Goal: Task Accomplishment & Management: Manage account settings

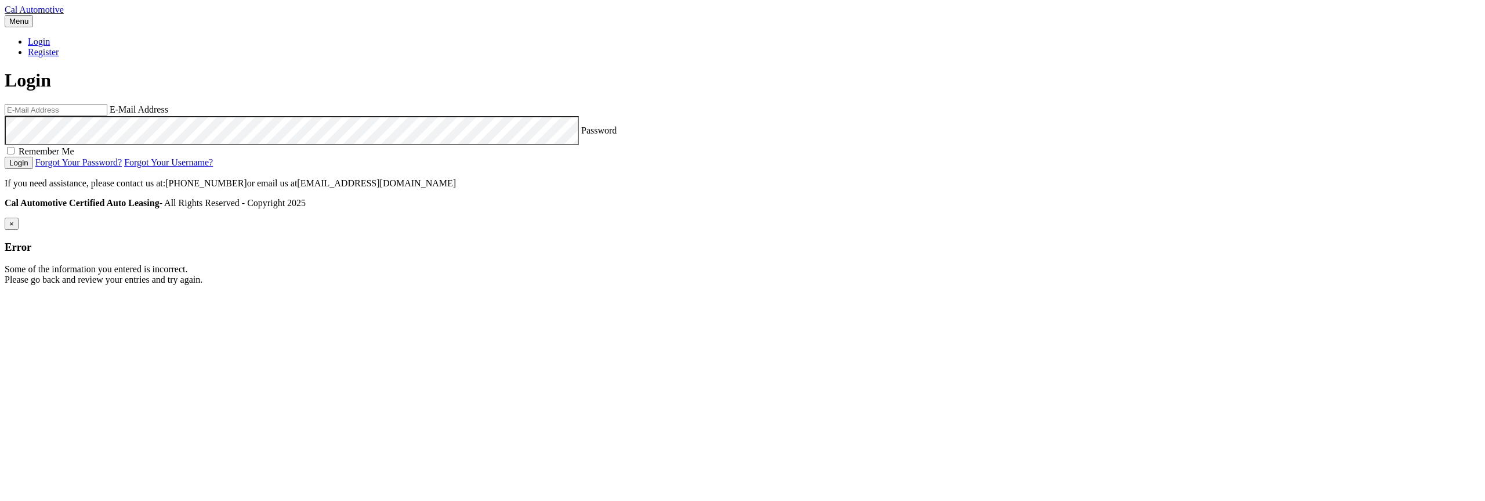
click at [107, 116] on input "email" at bounding box center [56, 110] width 103 height 12
type input "estest@easternstandard.com"
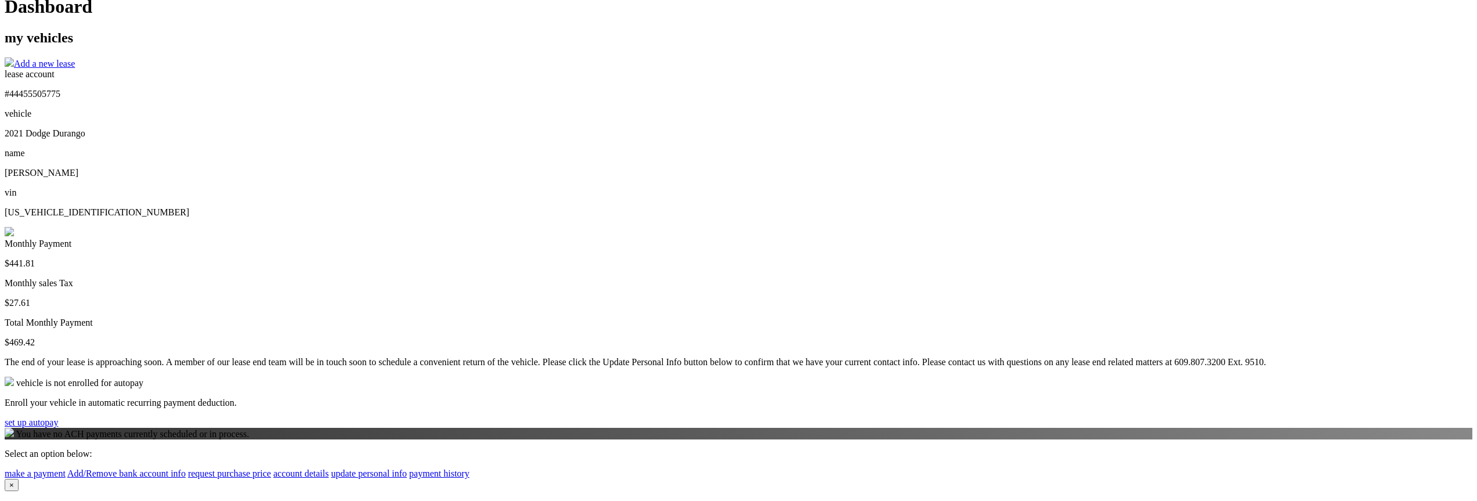
scroll to position [209, 0]
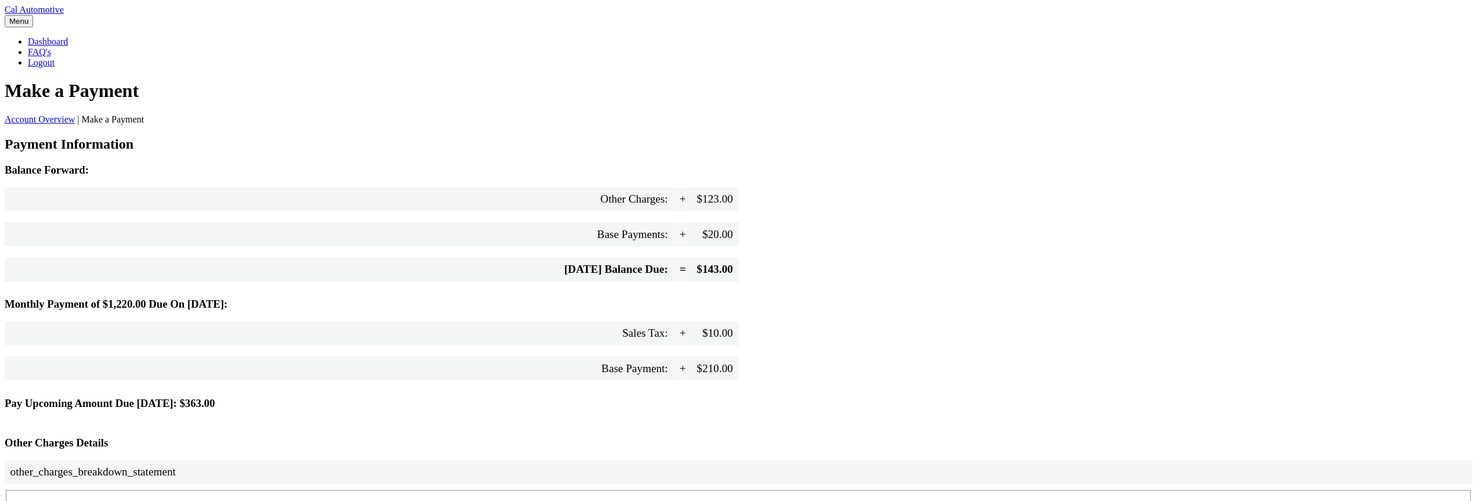
click at [75, 124] on link "Account Overview" at bounding box center [40, 119] width 70 height 10
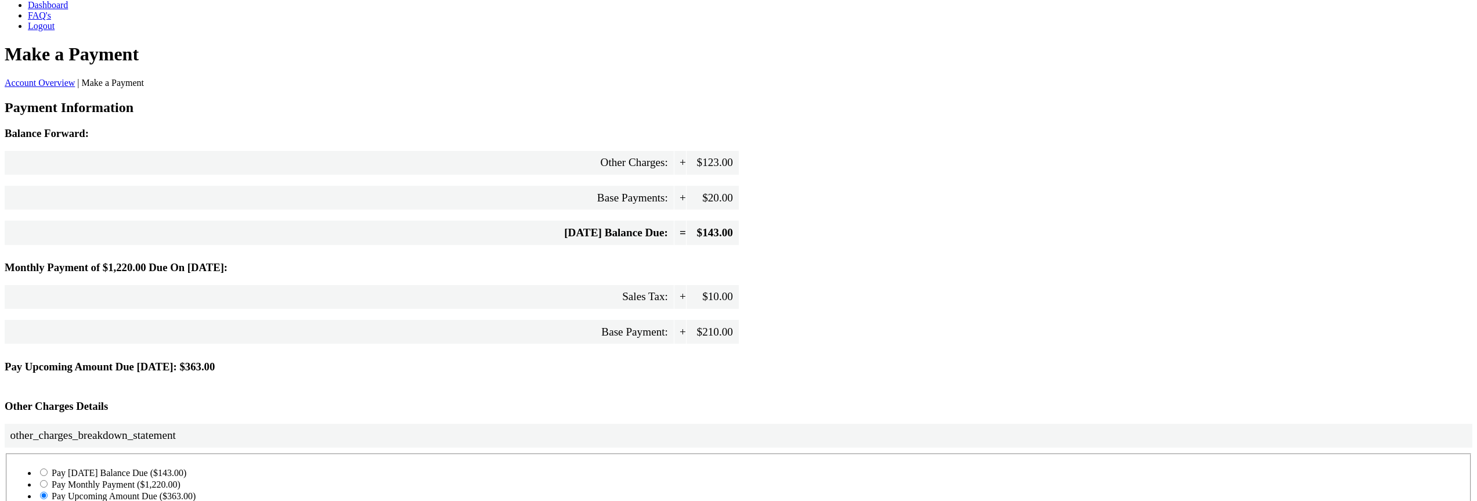
scroll to position [348, 0]
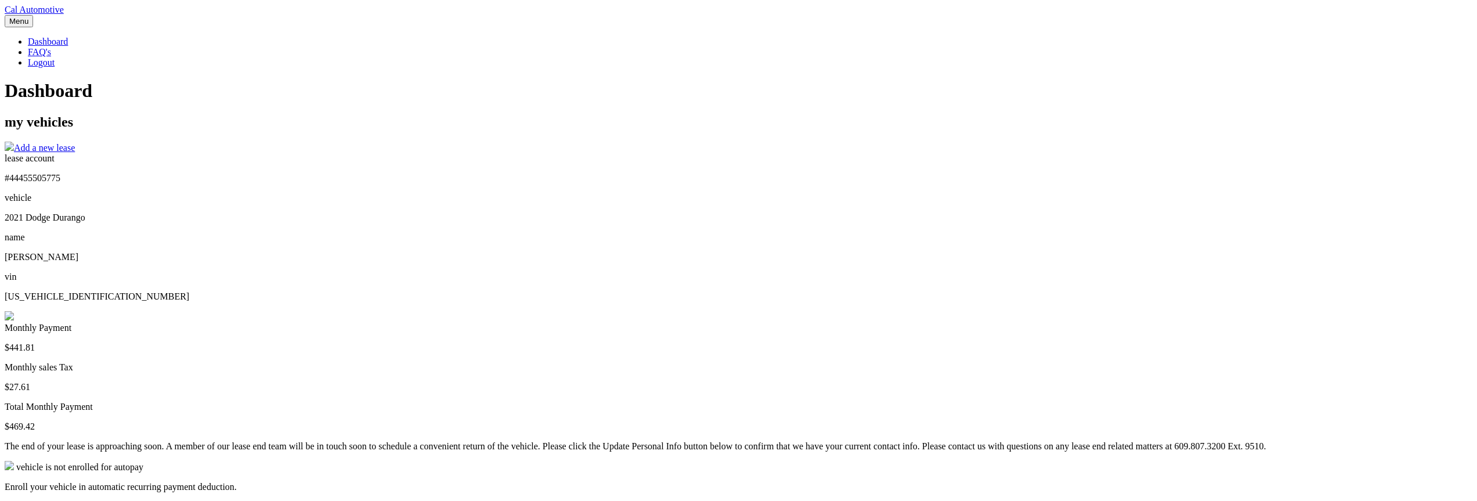
scroll to position [278, 0]
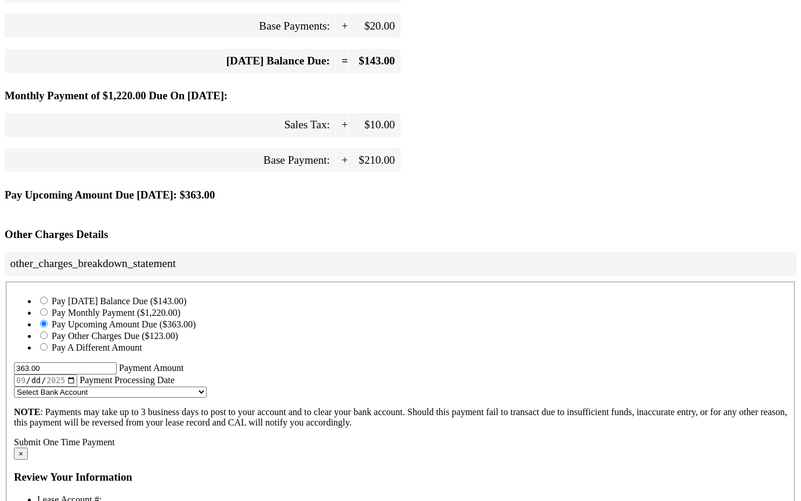
scroll to position [209, 0]
radio input "true"
type input "143.00"
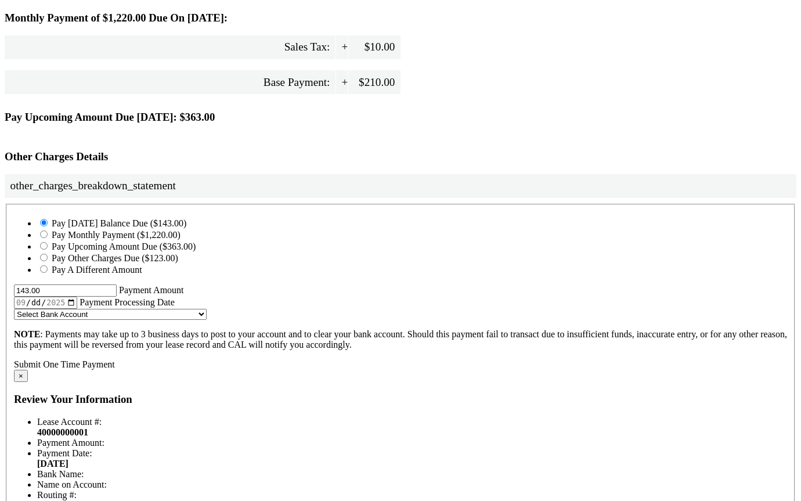
scroll to position [465, 0]
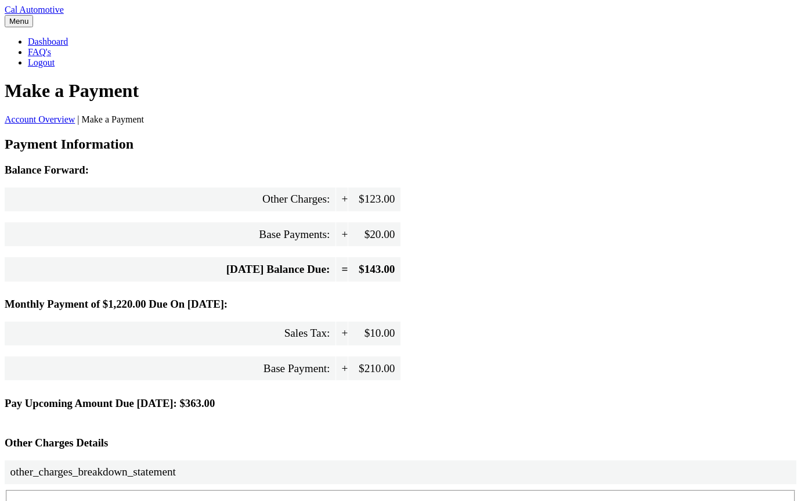
scroll to position [465, 0]
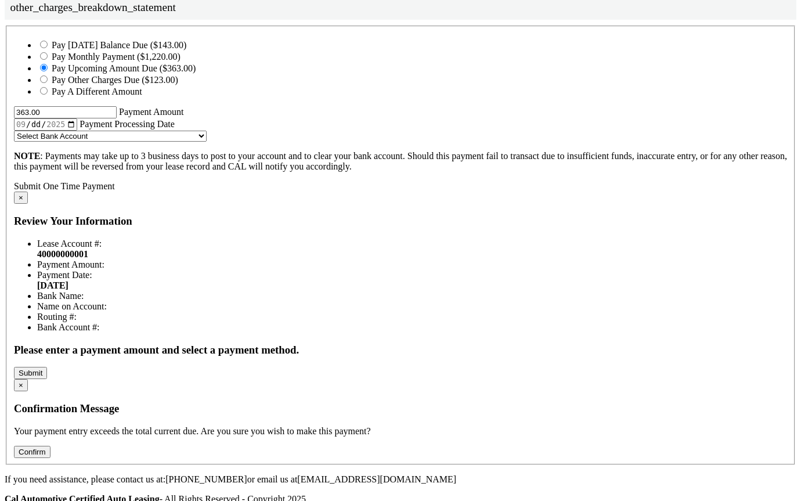
radio input "true"
type input "143.00"
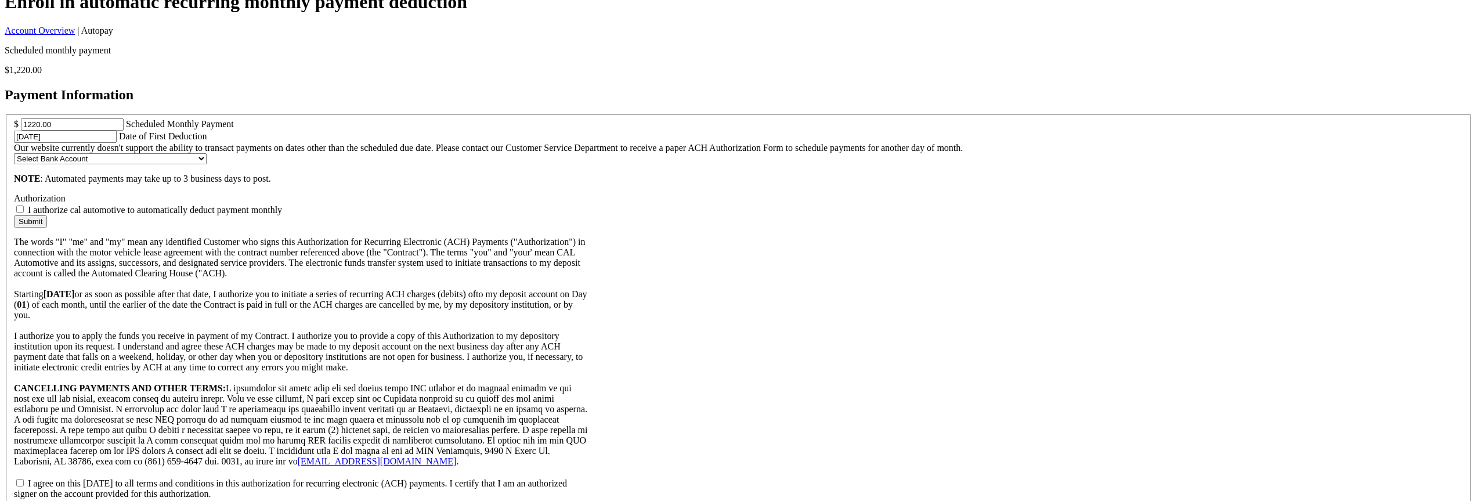
scroll to position [166, 0]
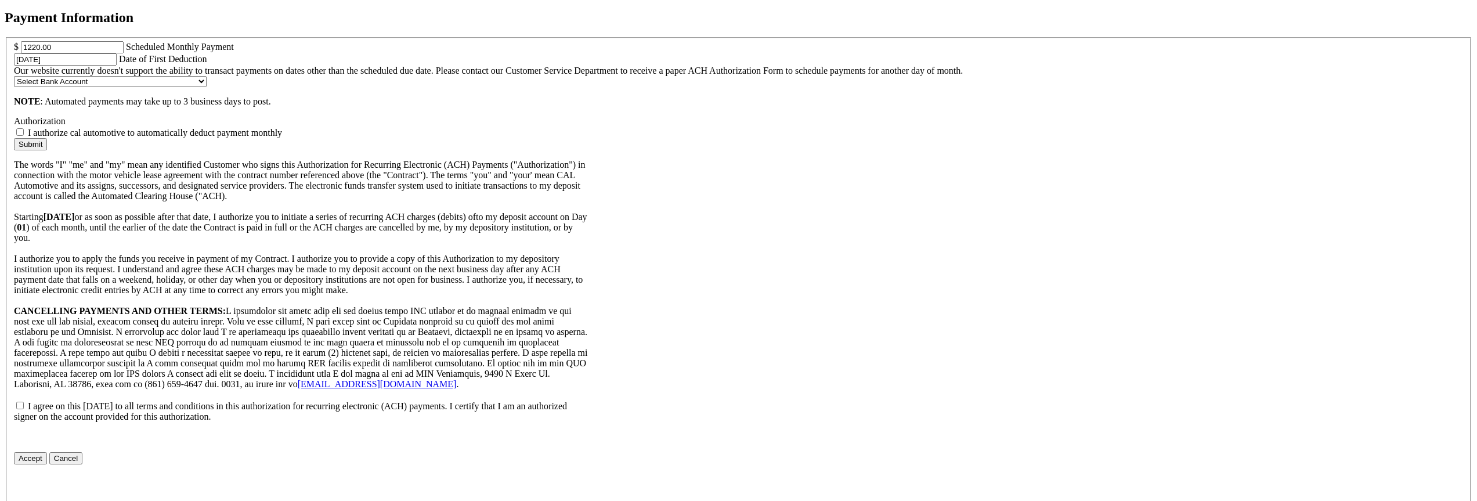
click at [124, 53] on input "1220.00" at bounding box center [72, 47] width 103 height 12
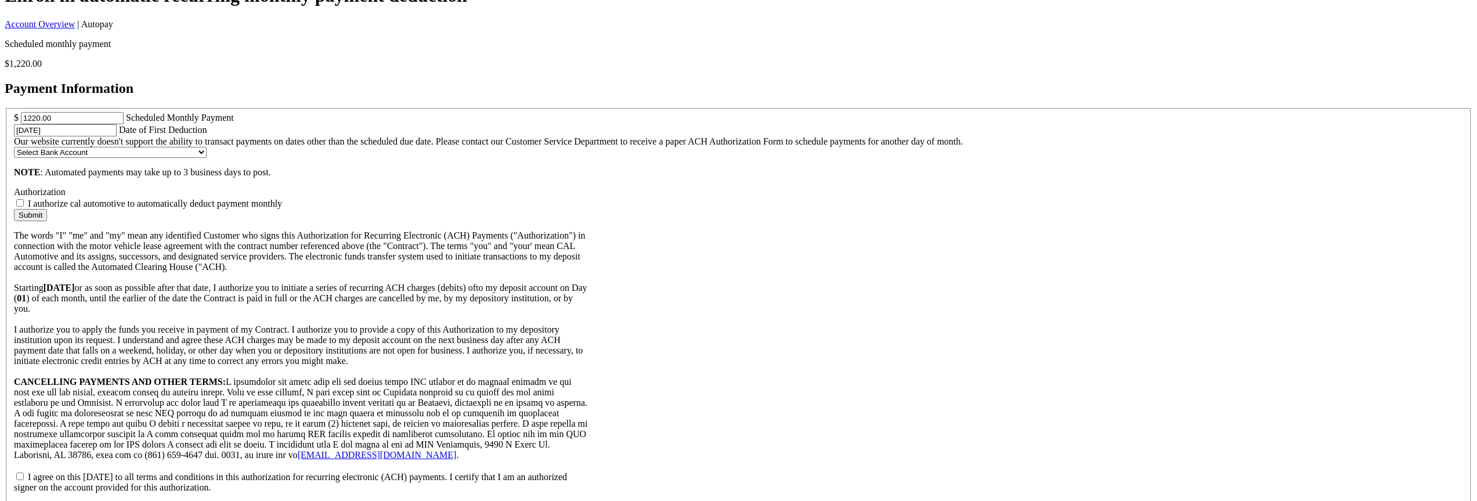
scroll to position [0, 0]
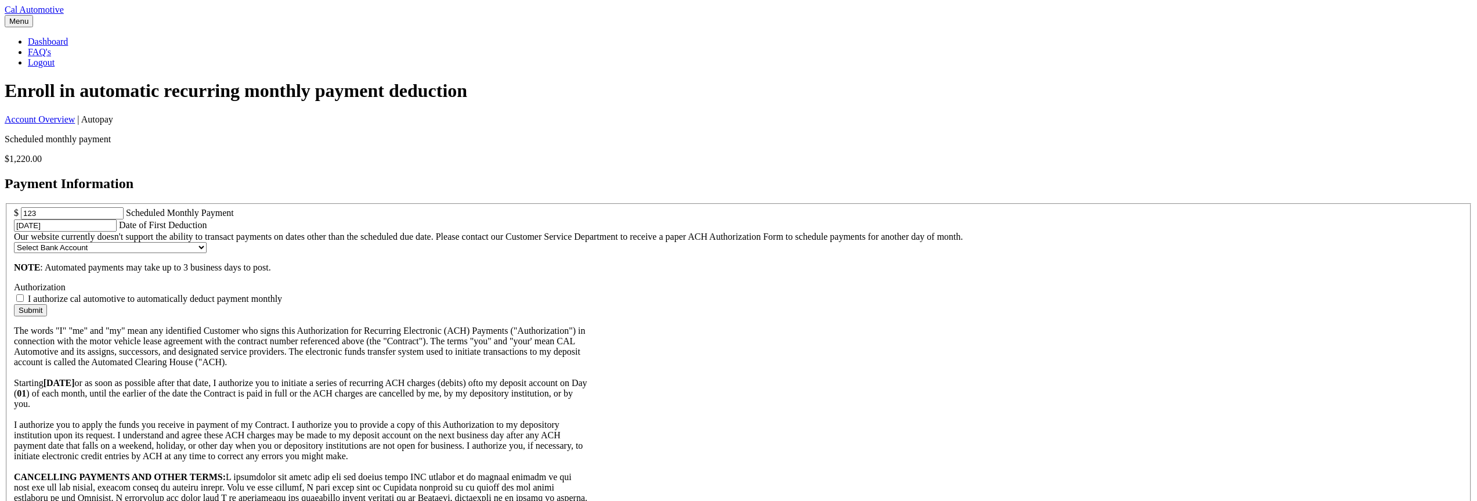
type input "123.00"
click at [117, 232] on input "9/1/2024" at bounding box center [65, 225] width 103 height 12
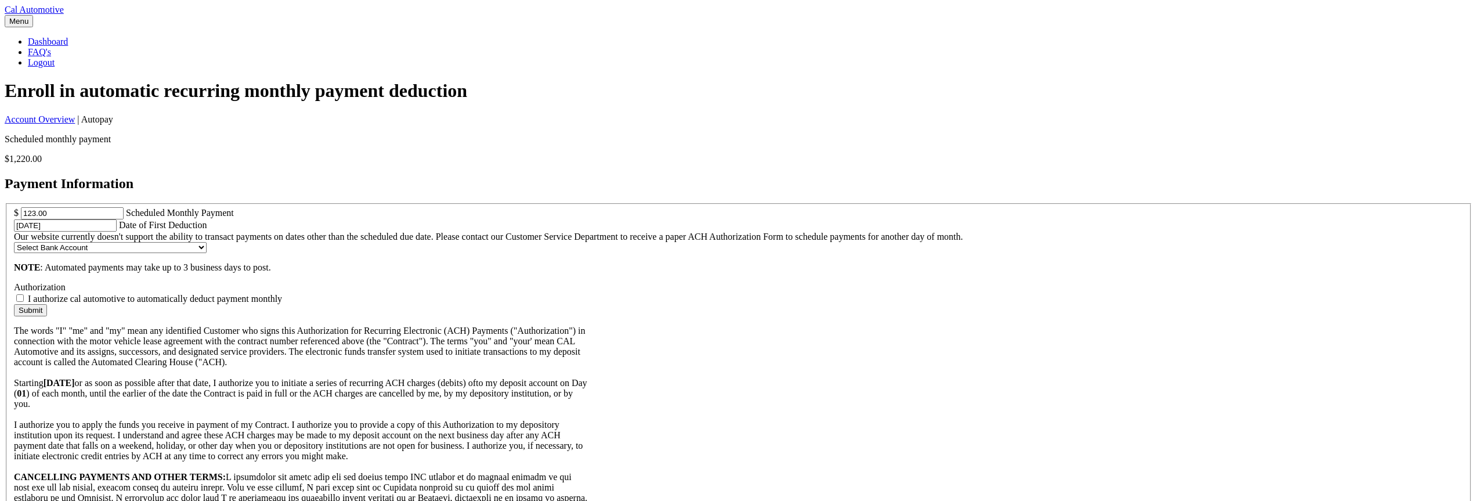
click at [117, 232] on input "9/1/2024" at bounding box center [65, 225] width 103 height 12
select select "MTRlNDA5NDMtY2RmYi00NjkyLWI4ZjYtYTZiNTE3M2U5ZTMw"
click at [207, 253] on select "Select Bank Account Checking JPMORGAN CHASE BANK, NA *****3123 Checking JPMORGA…" at bounding box center [110, 247] width 193 height 11
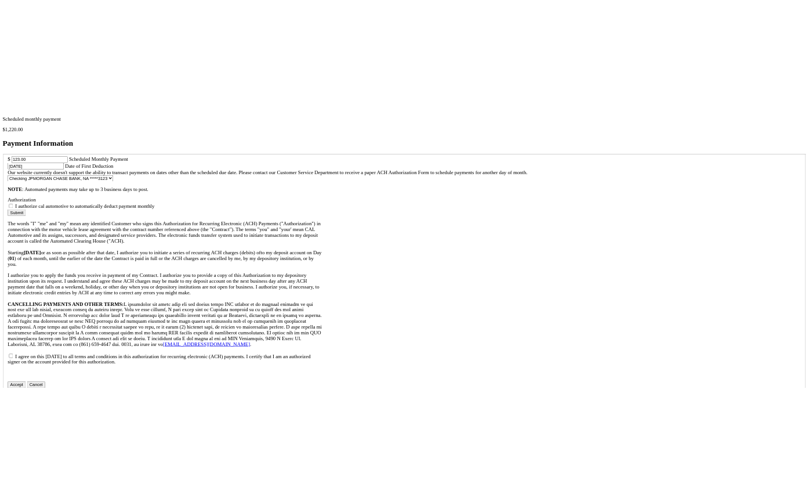
scroll to position [166, 0]
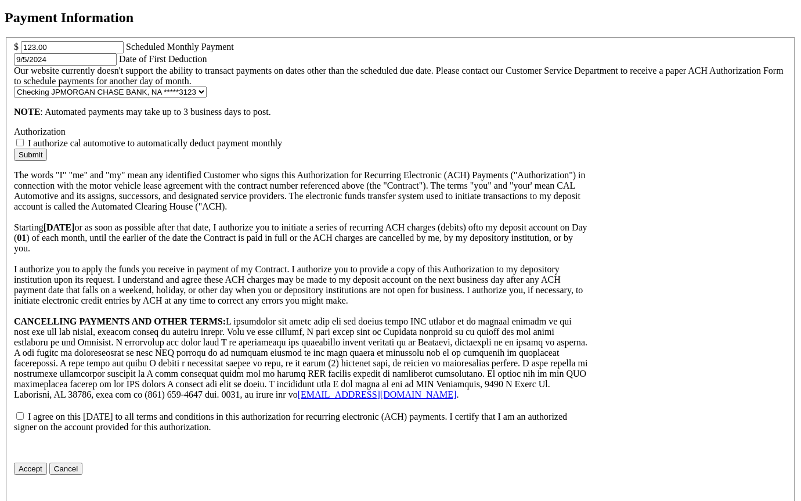
click at [796, 328] on section "Account Overview | Autopay Scheduled monthly payment $ 1,220.00 Payment Informa…" at bounding box center [400, 314] width 791 height 732
click at [198, 148] on label "I authorize cal automotive to automatically deduct payment monthly This checkbo…" at bounding box center [155, 143] width 254 height 10
click at [24, 146] on input "I authorize cal automotive to automatically deduct payment monthly This checkbo…" at bounding box center [20, 143] width 8 height 8
click at [47, 161] on button "Submit" at bounding box center [30, 155] width 33 height 12
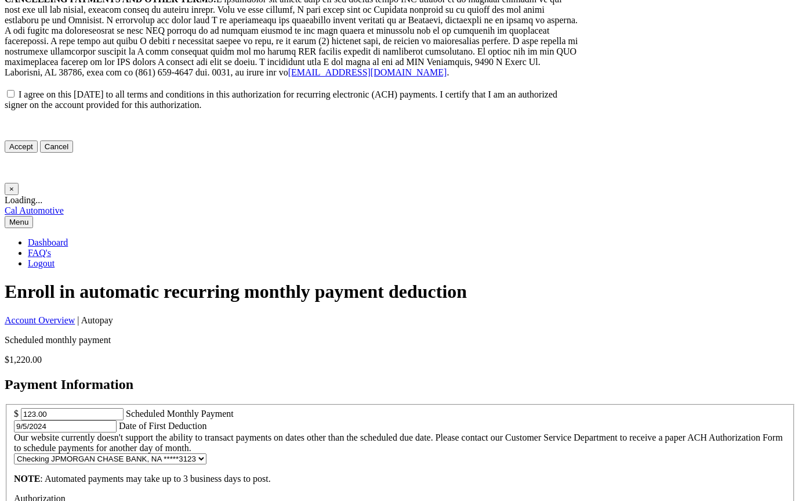
click at [38, 153] on button "Accept" at bounding box center [21, 146] width 33 height 12
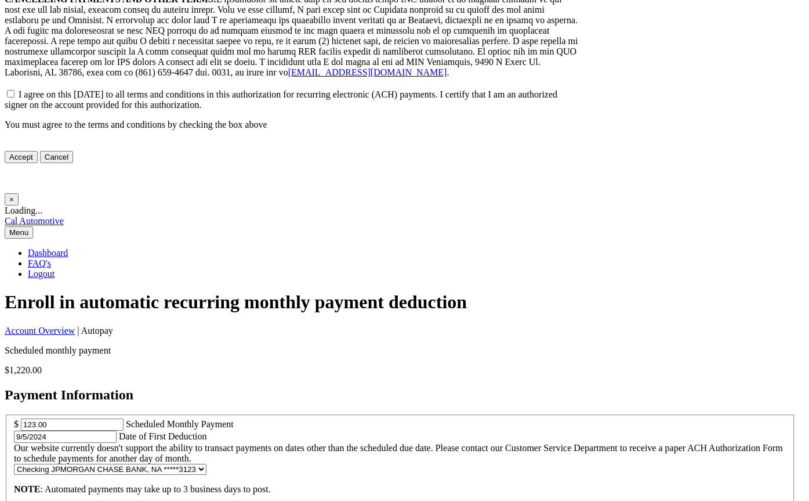
scroll to position [75, 0]
click at [168, 110] on label "I agree on this 09/02/2025 to all terms and conditions in this authorization fo…" at bounding box center [281, 99] width 553 height 20
click at [15, 97] on input "I agree on this 09/02/2025 to all terms and conditions in this authorization fo…" at bounding box center [11, 94] width 8 height 8
checkbox input "true"
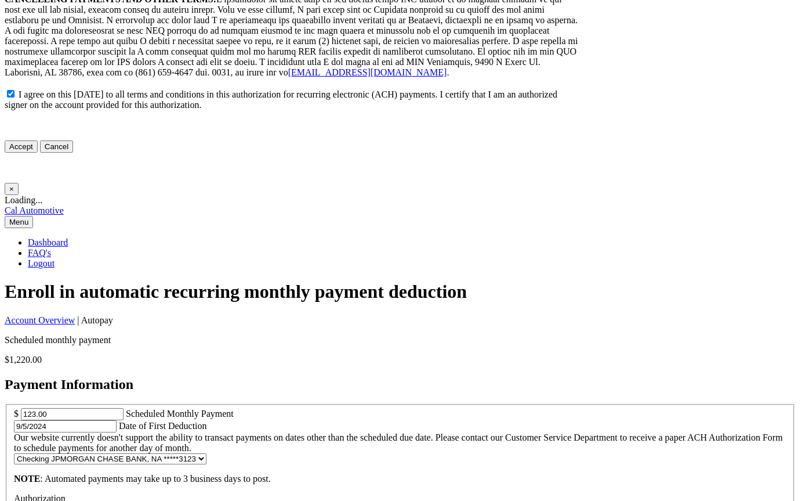
scroll to position [48, 0]
click at [38, 153] on button "Accept" at bounding box center [21, 146] width 33 height 12
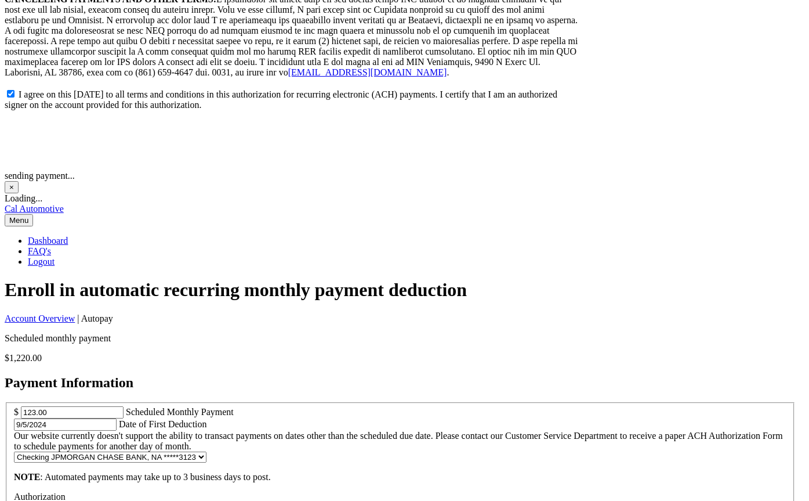
scroll to position [133, 0]
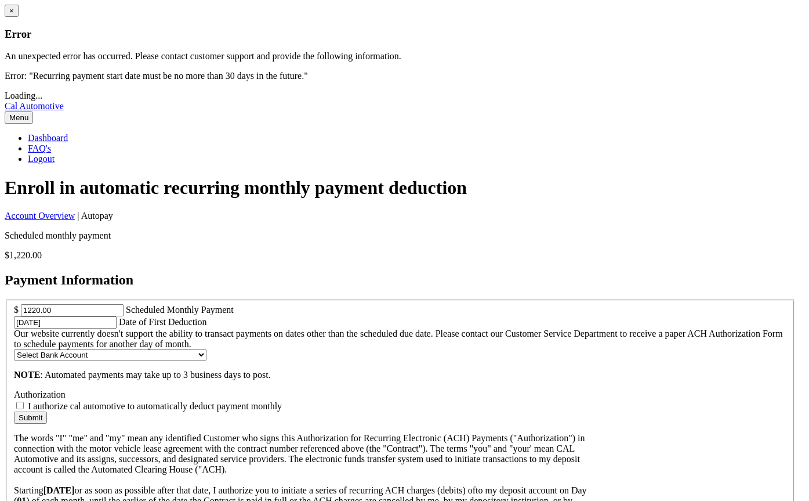
click at [19, 17] on button "×" at bounding box center [12, 11] width 14 height 12
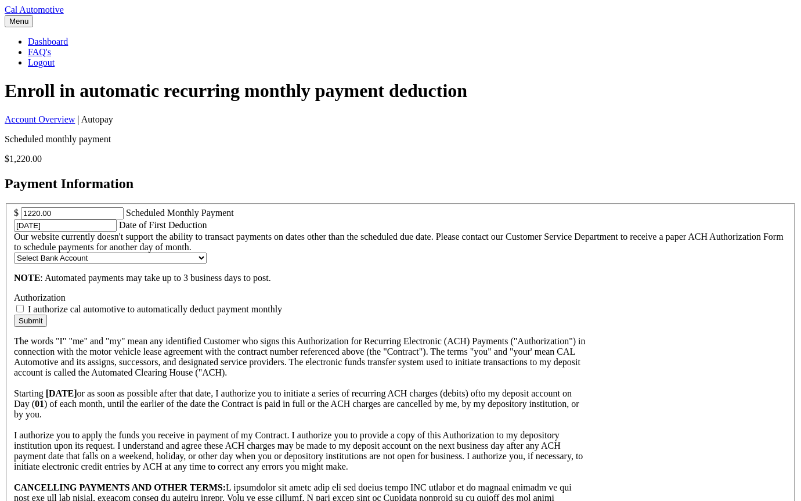
click at [306, 286] on section "Account Overview | Autopay Scheduled monthly payment $ 1,220.00 Payment Informa…" at bounding box center [400, 480] width 791 height 732
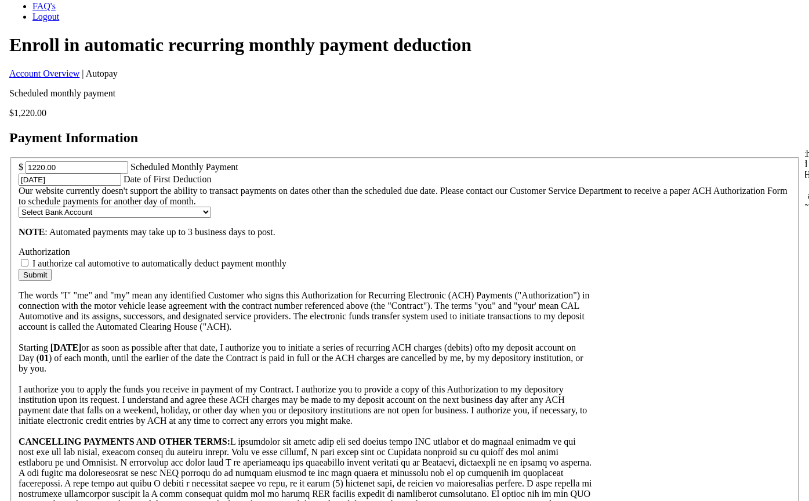
scroll to position [70, 0]
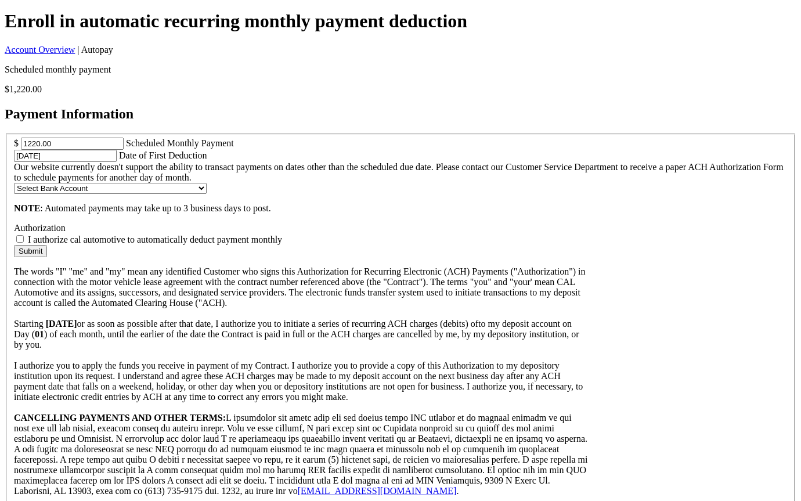
click at [124, 150] on input "1220.00" at bounding box center [72, 144] width 103 height 12
type input "123.00"
type input "9/7/2025"
click at [180, 244] on label "I authorize cal automotive to automatically deduct payment monthly This checkbo…" at bounding box center [155, 239] width 254 height 10
click at [24, 243] on input "I authorize cal automotive to automatically deduct payment monthly This checkbo…" at bounding box center [20, 239] width 8 height 8
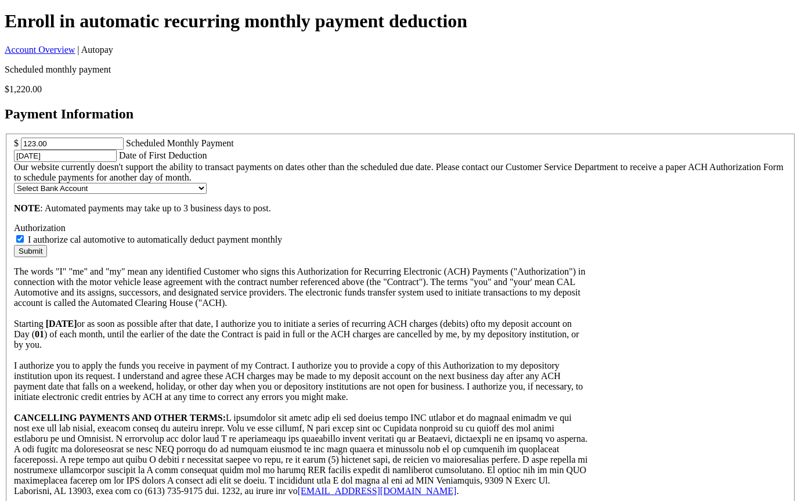
click at [484, 194] on div "9/7/2025 Date of First Deduction Our website currently doesn't support the abil…" at bounding box center [400, 172] width 773 height 44
select select "MTRlNDA5NDMtY2RmYi00NjkyLWI4ZjYtYTZiNTE3M2U5ZTMw"
click at [207, 194] on select "Select Bank Account Checking JPMORGAN CHASE BANK, NA *****3123 Checking JPMORGA…" at bounding box center [110, 188] width 193 height 11
click at [47, 257] on button "Submit" at bounding box center [30, 251] width 33 height 12
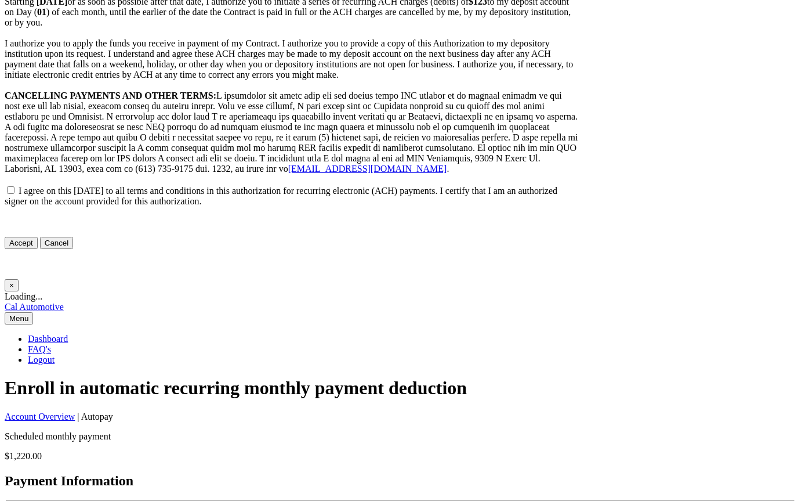
click at [38, 249] on button "Accept" at bounding box center [21, 243] width 33 height 12
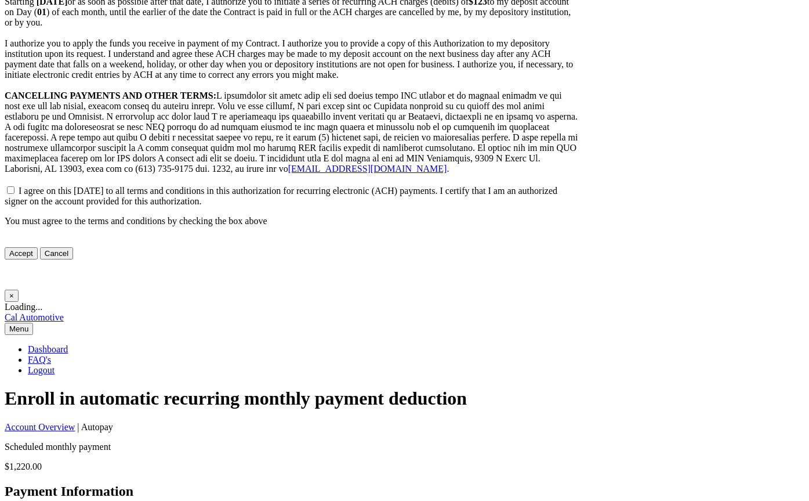
click at [265, 206] on label "I agree on this 09/02/2025 to all terms and conditions in this authorization fo…" at bounding box center [281, 196] width 553 height 20
click at [15, 194] on input "I agree on this 09/02/2025 to all terms and conditions in this authorization fo…" at bounding box center [11, 190] width 8 height 8
checkbox input "true"
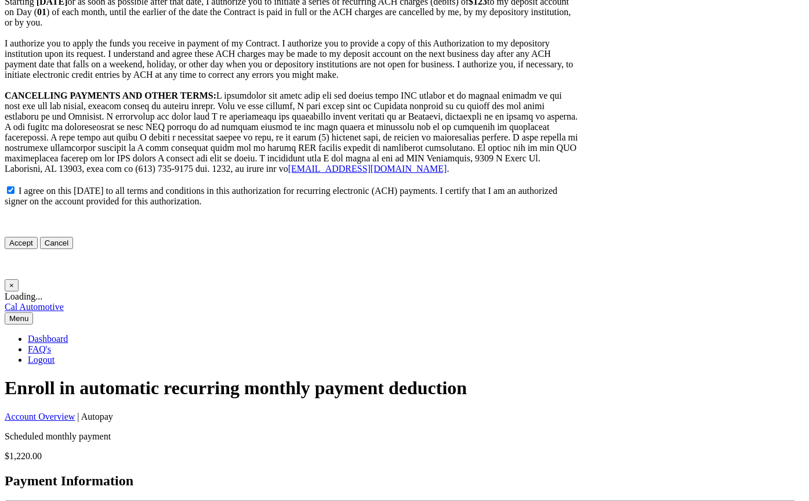
scroll to position [48, 0]
click at [38, 249] on button "Accept" at bounding box center [21, 243] width 33 height 12
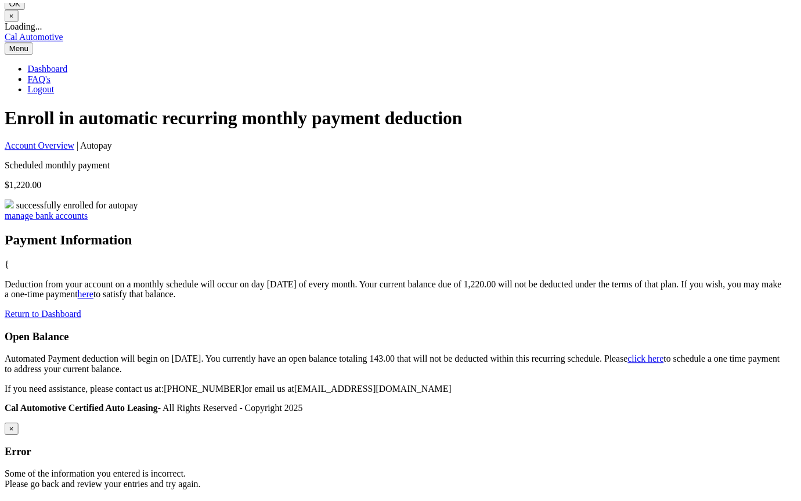
scroll to position [79, 0]
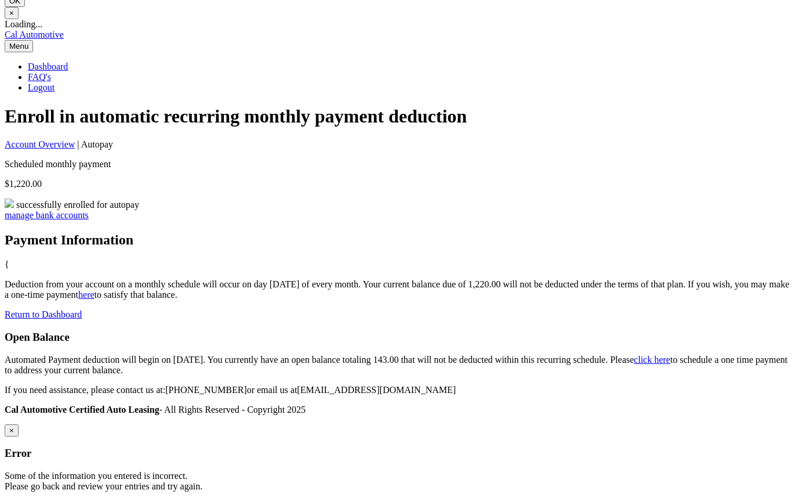
click at [25, 7] on button "OK" at bounding box center [15, 1] width 20 height 12
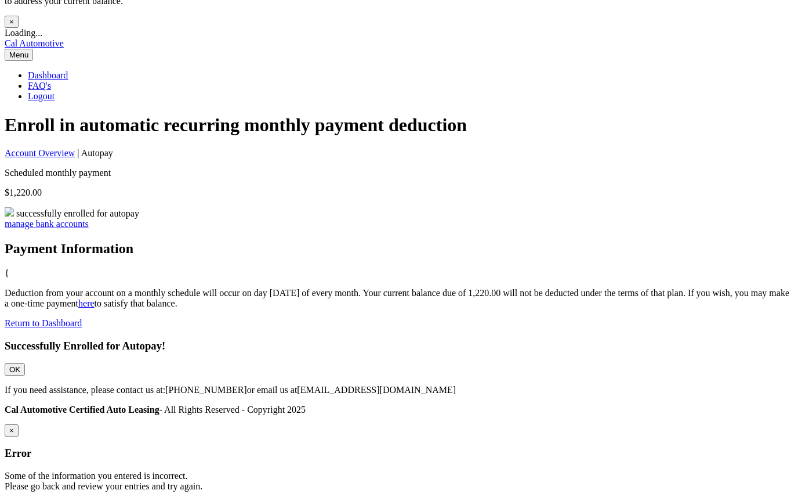
click at [19, 28] on button "×" at bounding box center [12, 22] width 14 height 12
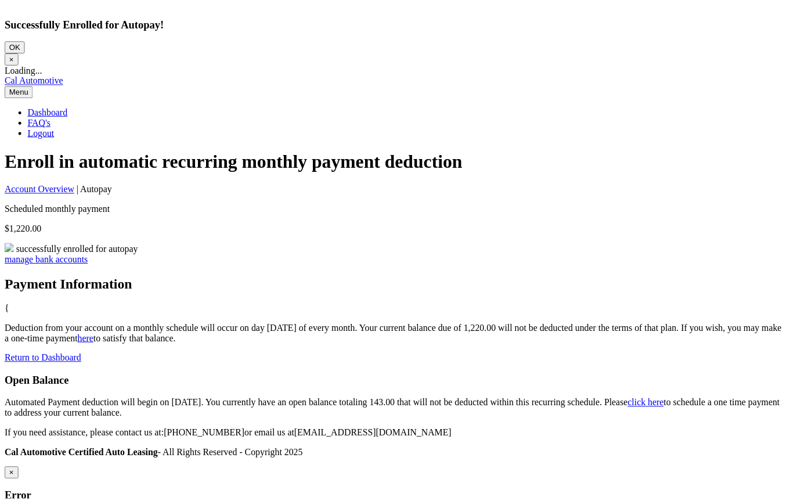
scroll to position [79, 0]
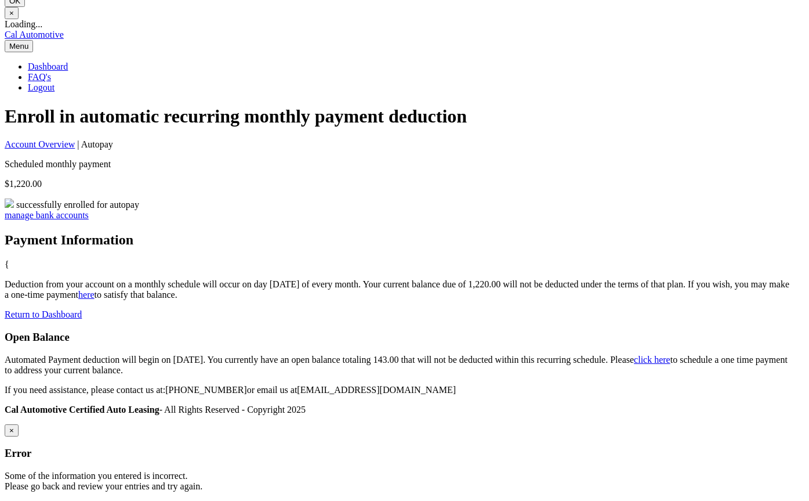
click at [19, 19] on button "×" at bounding box center [12, 13] width 14 height 12
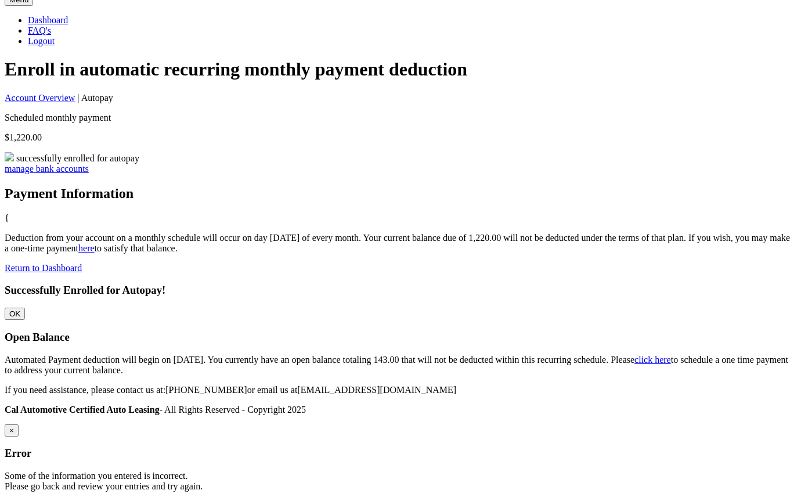
drag, startPoint x: 484, startPoint y: 339, endPoint x: 390, endPoint y: 322, distance: 95.6
click at [390, 254] on p "Deduction from your account on a monthly schedule will occur on day [DATE] of e…" at bounding box center [400, 243] width 791 height 21
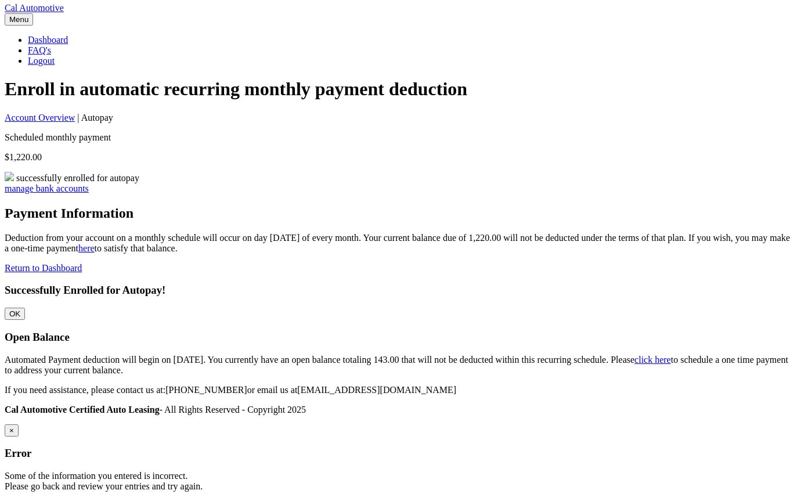
click at [532, 254] on p "Deduction from your account on a monthly schedule will occur on day [DATE] of e…" at bounding box center [400, 243] width 791 height 21
click at [290, 254] on p "Deduction from your account on a monthly schedule will occur on day 9/7/2025 of…" at bounding box center [400, 243] width 791 height 21
click at [589, 254] on p "Deduction from your account on a monthly schedule will occur on day 9/7/2025 of…" at bounding box center [400, 243] width 791 height 21
click at [95, 253] on link "here" at bounding box center [86, 248] width 16 height 10
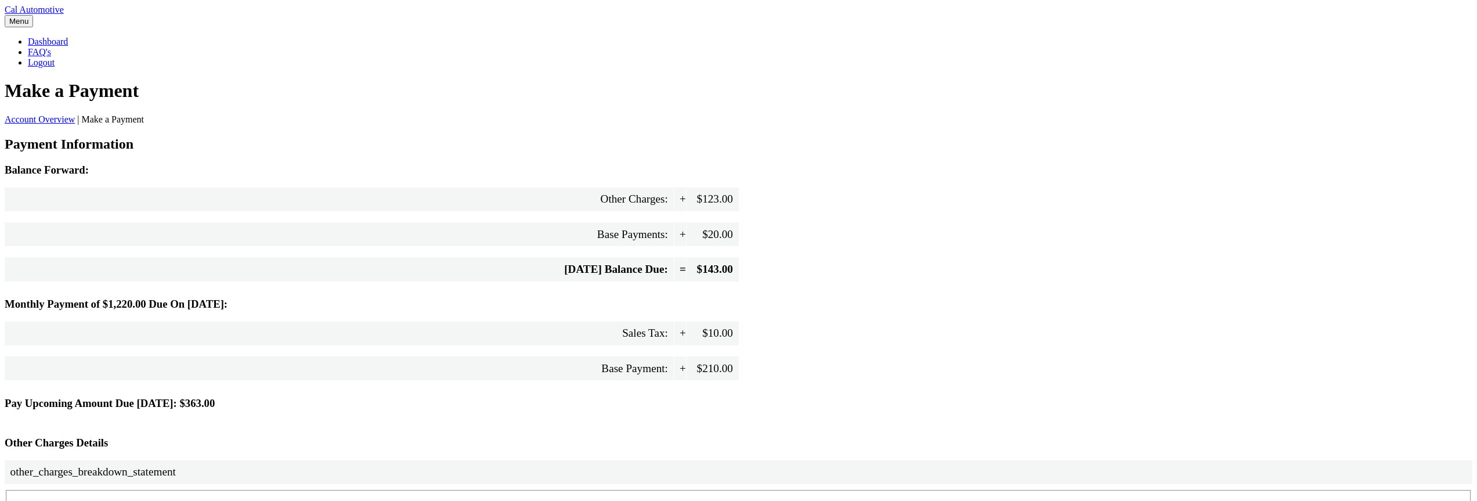
radio input "true"
type input "143.00"
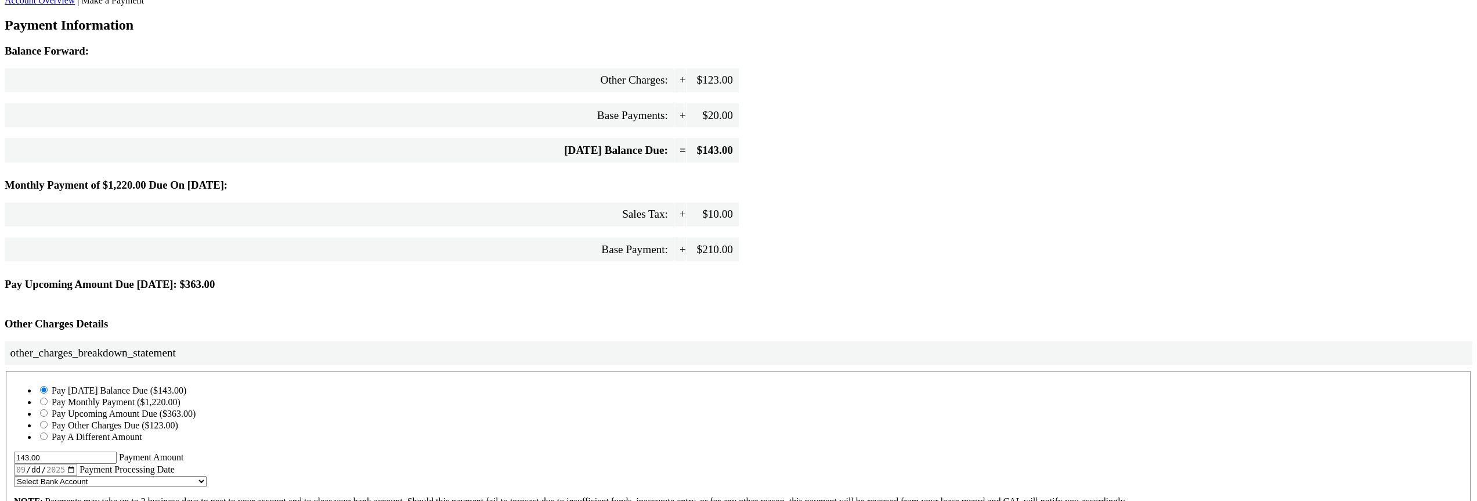
scroll to position [209, 0]
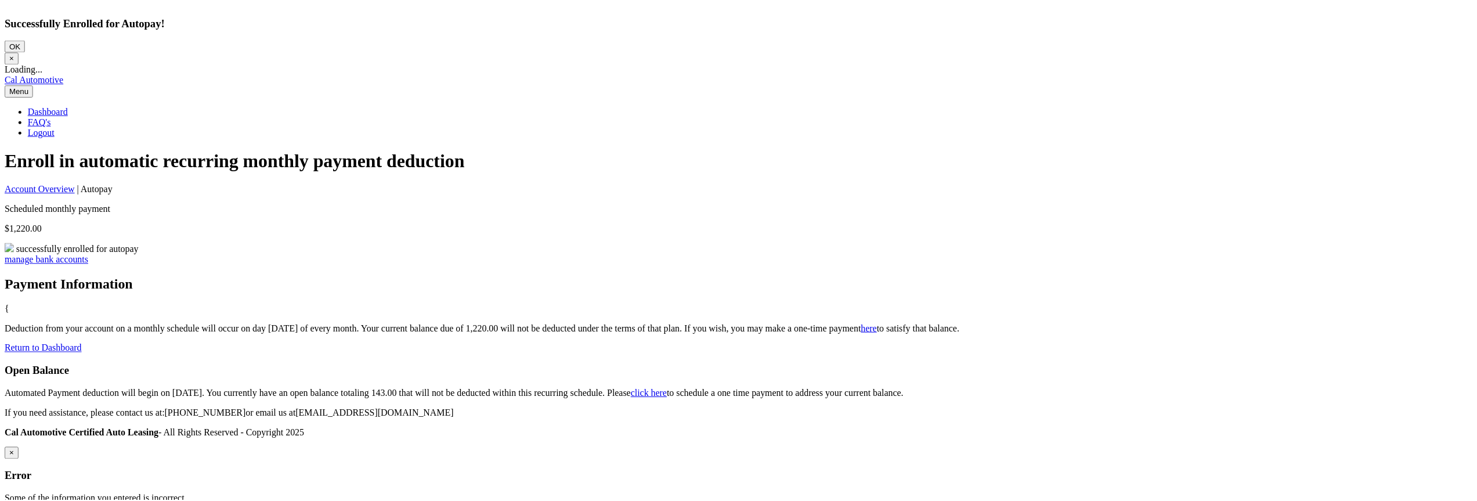
scroll to position [70, 0]
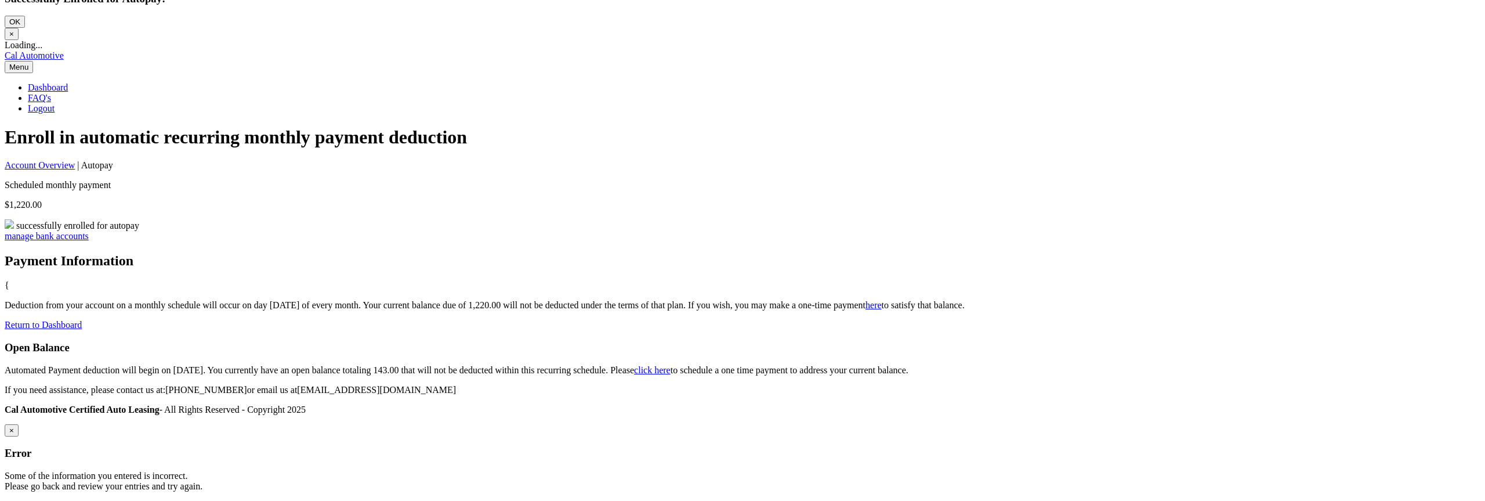
click at [287, 51] on div "Successfully Enrolled for Autopay! OK × Loading..." at bounding box center [738, 21] width 1467 height 59
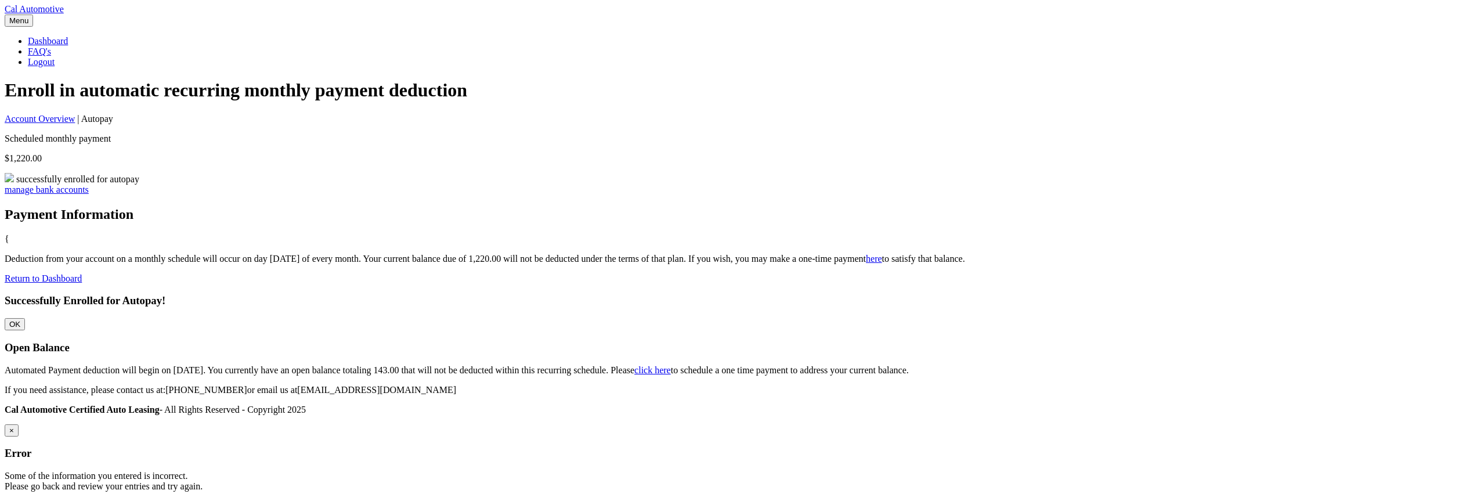
scroll to position [0, 0]
click at [68, 37] on link "Dashboard" at bounding box center [48, 42] width 40 height 10
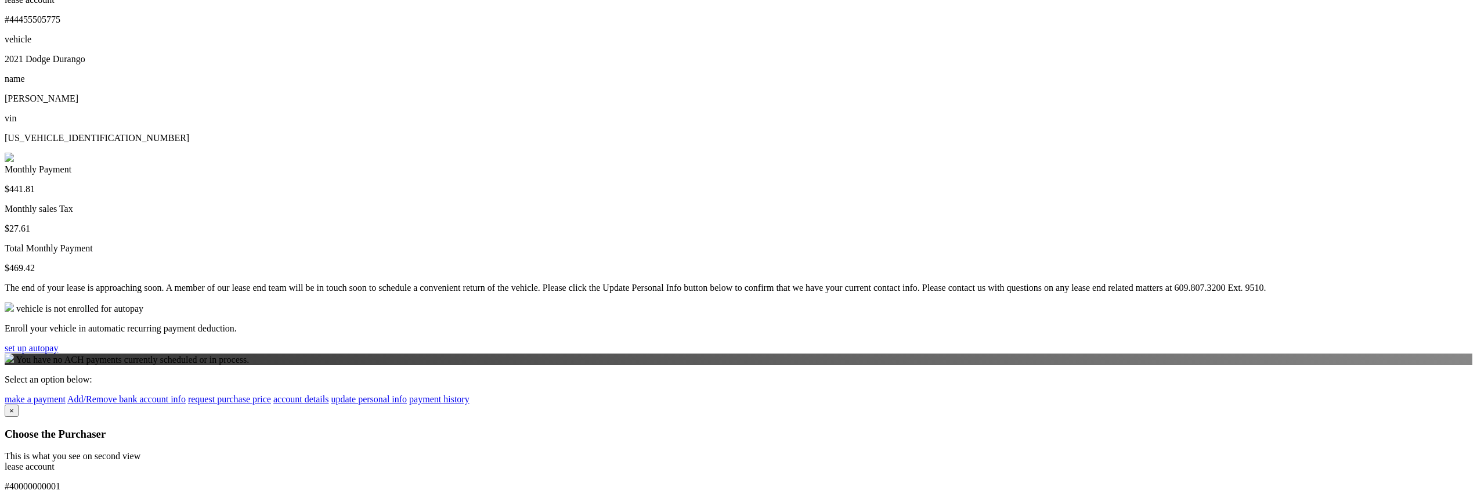
scroll to position [278, 0]
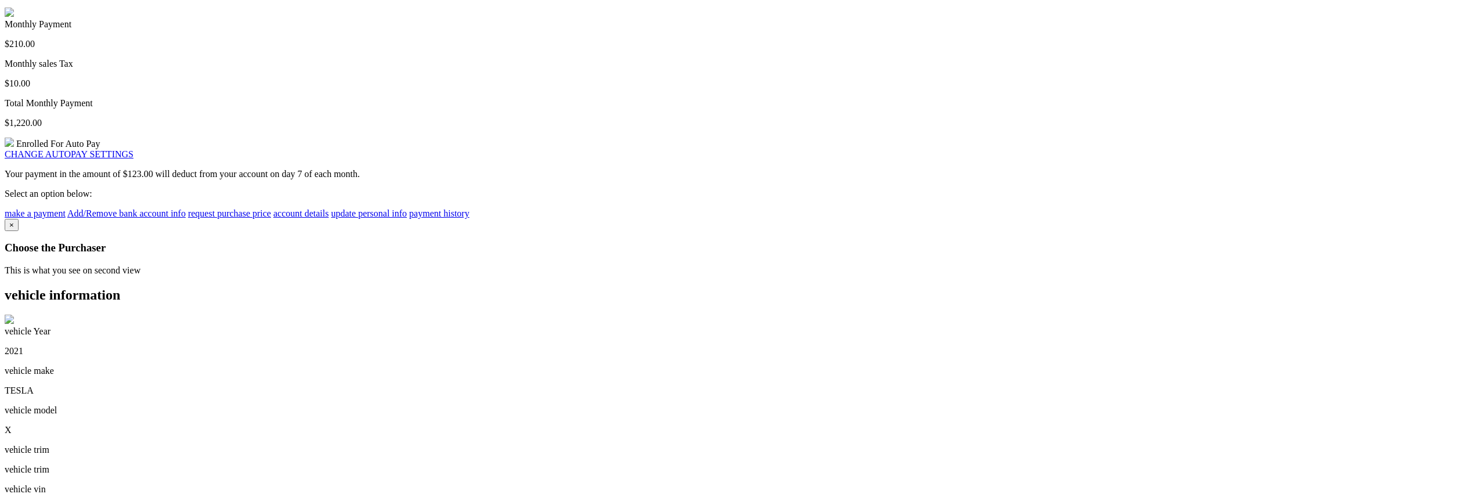
scroll to position [209, 0]
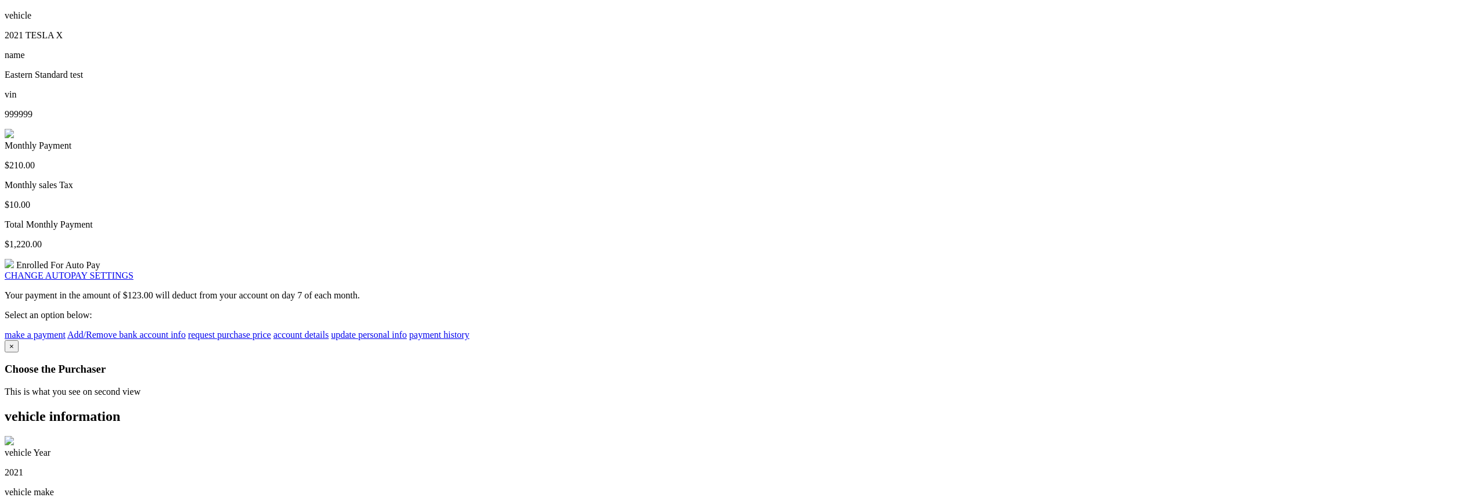
click at [951, 330] on div "make a payment Add/Remove bank account info request purchase price account deta…" at bounding box center [738, 335] width 1467 height 10
click at [407, 330] on link "update personal info" at bounding box center [369, 335] width 76 height 10
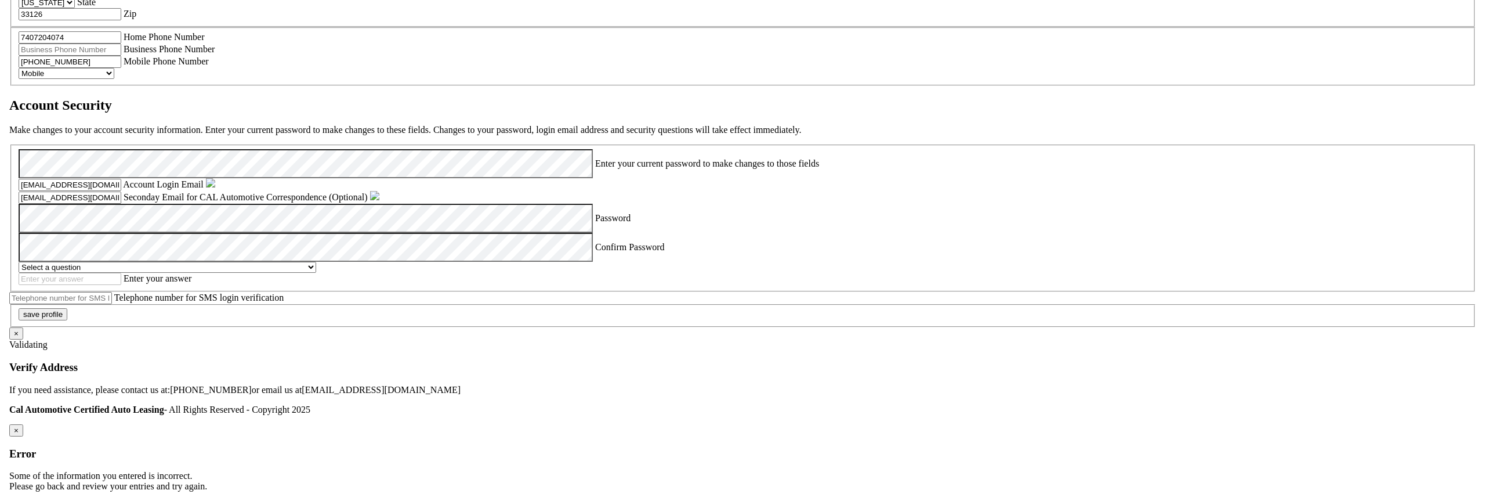
scroll to position [557, 0]
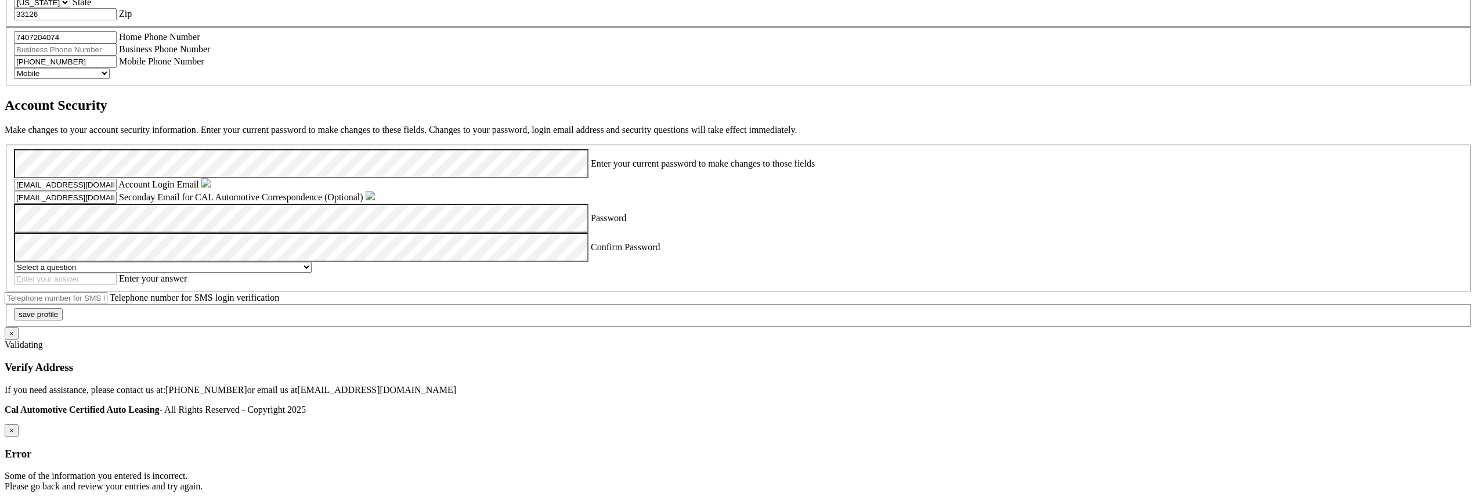
click at [63, 320] on button "save profile" at bounding box center [38, 314] width 49 height 12
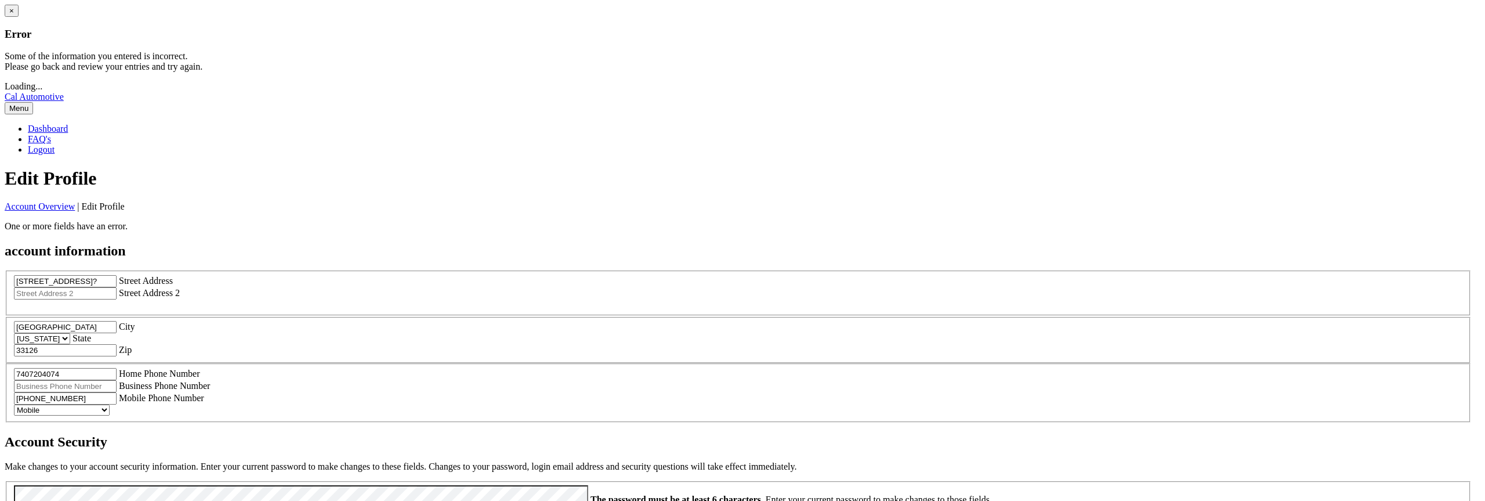
click at [19, 17] on button "×" at bounding box center [12, 11] width 14 height 12
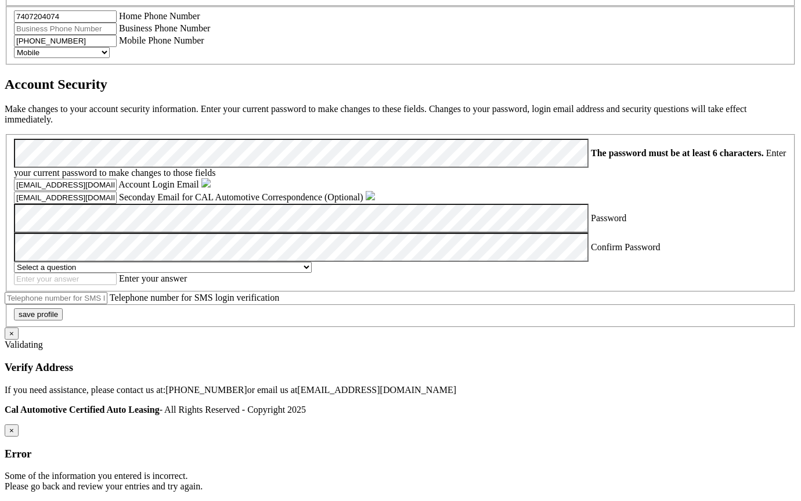
scroll to position [418, 0]
click at [697, 372] on section "Account Overview | Edit Profile One or more fields have an error. account infor…" at bounding box center [400, 109] width 791 height 529
click at [775, 285] on section "Account Overview | Edit Profile One or more fields have an error. account infor…" at bounding box center [400, 109] width 791 height 529
click at [779, 337] on section "Account Overview | Edit Profile One or more fields have an error. account infor…" at bounding box center [400, 109] width 791 height 529
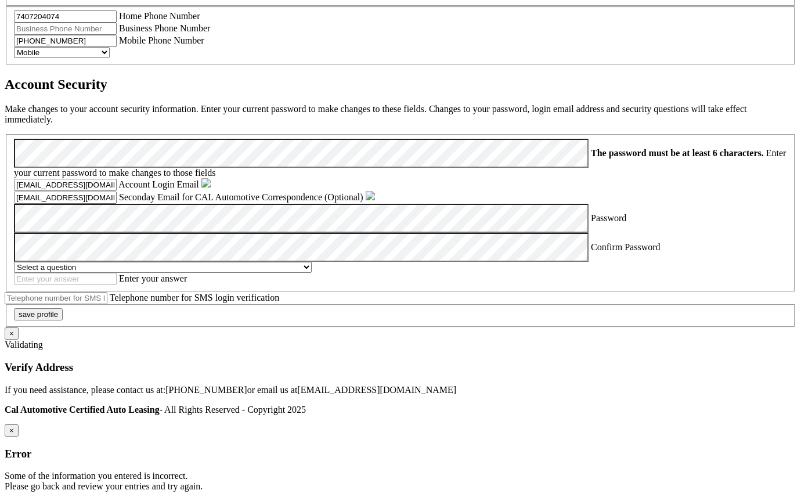
click at [63, 320] on button "save profile" at bounding box center [38, 314] width 49 height 12
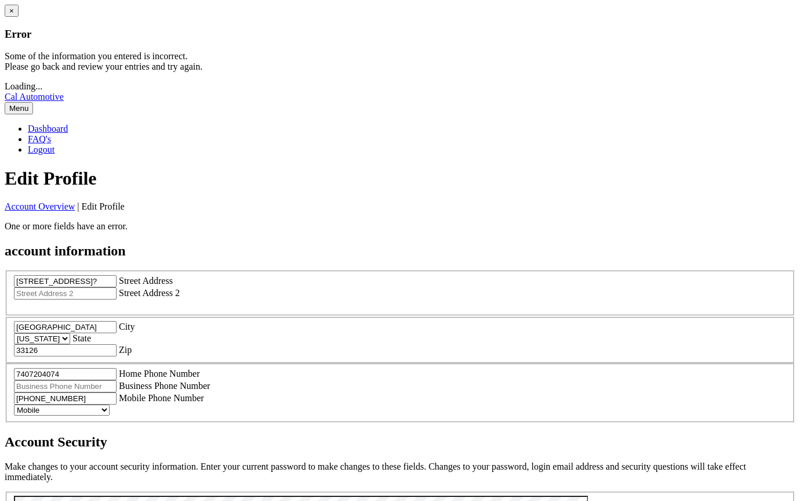
click at [19, 17] on button "×" at bounding box center [12, 11] width 14 height 12
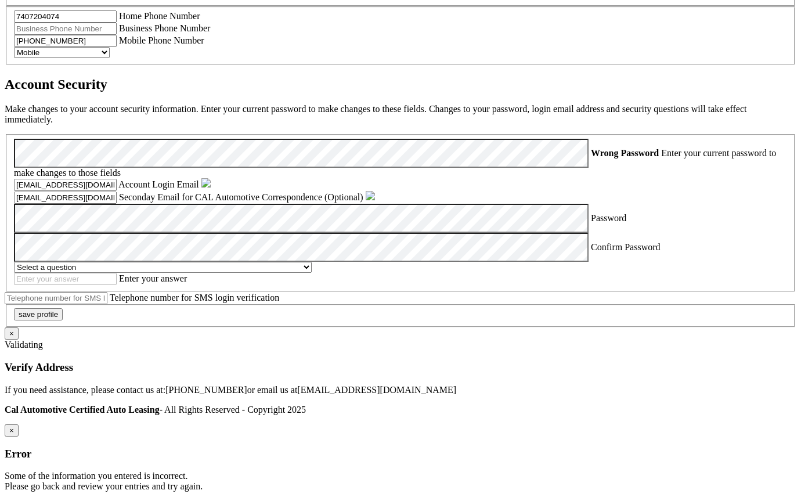
scroll to position [487, 0]
click at [346, 106] on div "Account Security Make changes to your account security information. Enter your …" at bounding box center [400, 202] width 791 height 251
click at [325, 104] on p "Make changes to your account security information. Enter your current password …" at bounding box center [400, 114] width 791 height 21
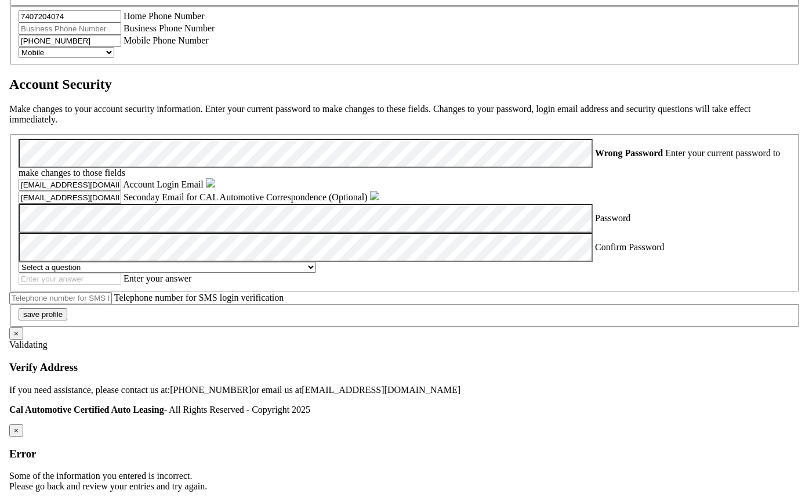
scroll to position [604, 0]
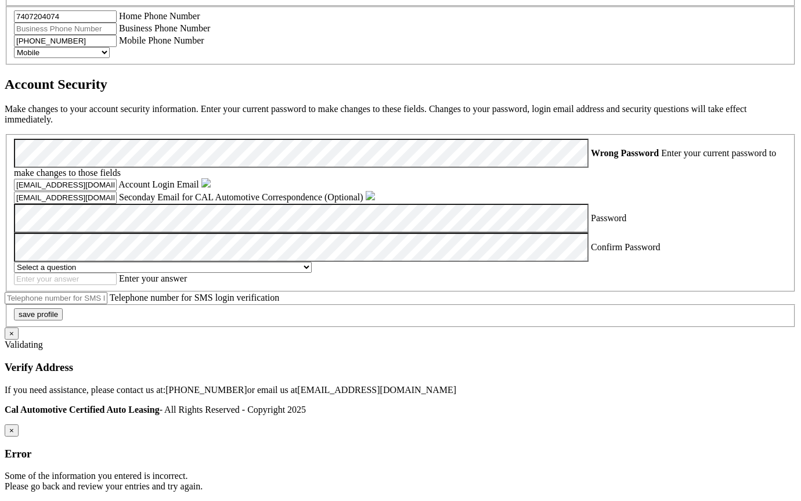
click at [394, 328] on fieldset "save profile" at bounding box center [400, 316] width 789 height 24
click at [63, 320] on button "save profile" at bounding box center [38, 314] width 49 height 12
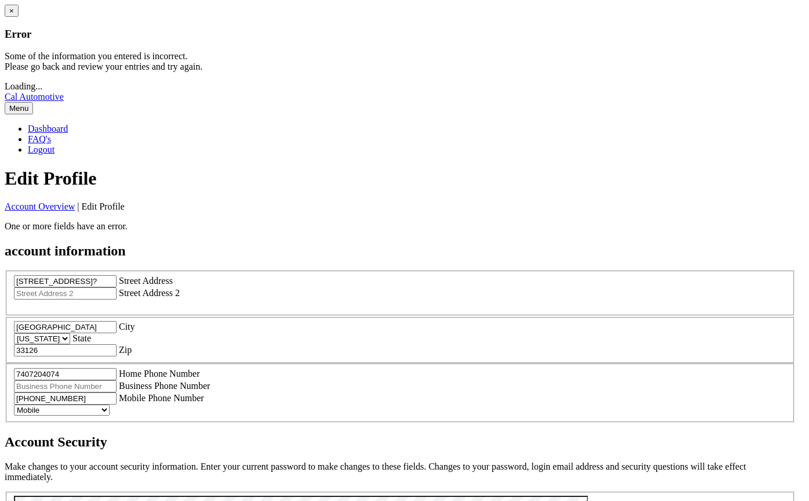
click at [19, 17] on button "×" at bounding box center [12, 11] width 14 height 12
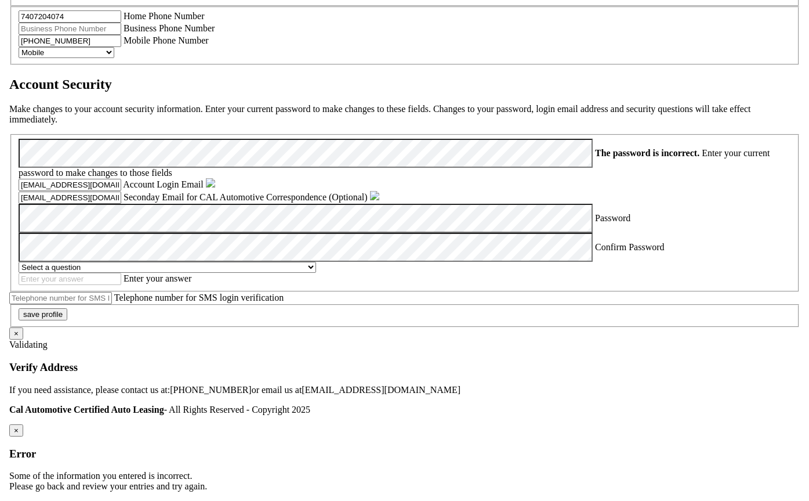
scroll to position [487, 0]
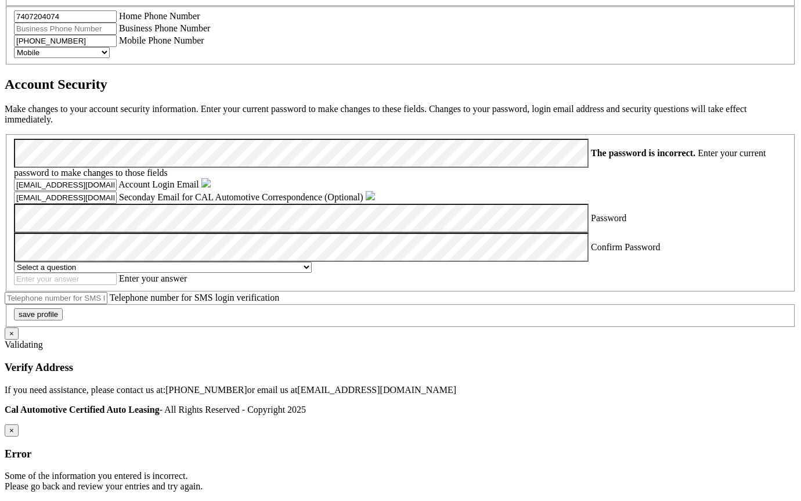
click at [63, 320] on button "save profile" at bounding box center [38, 314] width 49 height 12
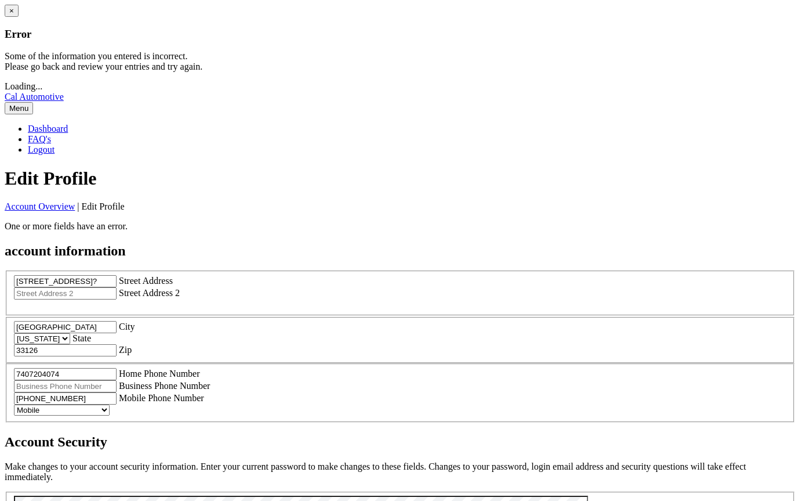
click at [19, 17] on button "×" at bounding box center [12, 11] width 14 height 12
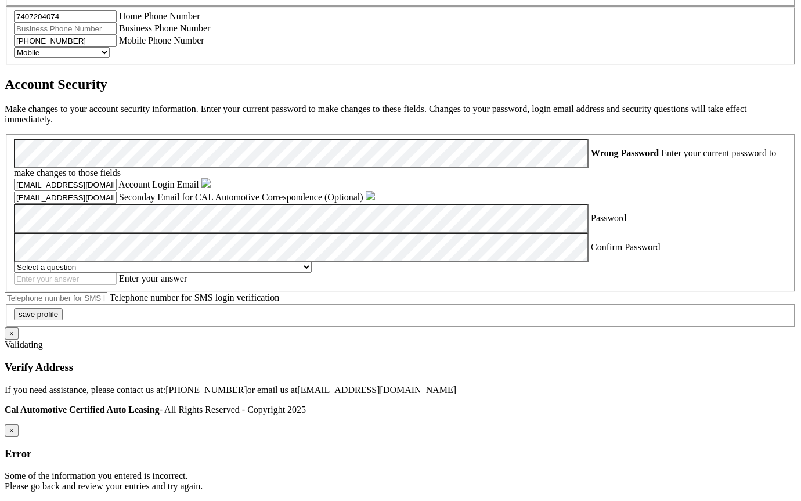
scroll to position [348, 0]
click at [792, 360] on section "Account Overview | Edit Profile One or more fields have an error. account infor…" at bounding box center [400, 109] width 791 height 529
click at [337, 245] on div "Account Security Make changes to your account security information. Enter your …" at bounding box center [400, 202] width 791 height 251
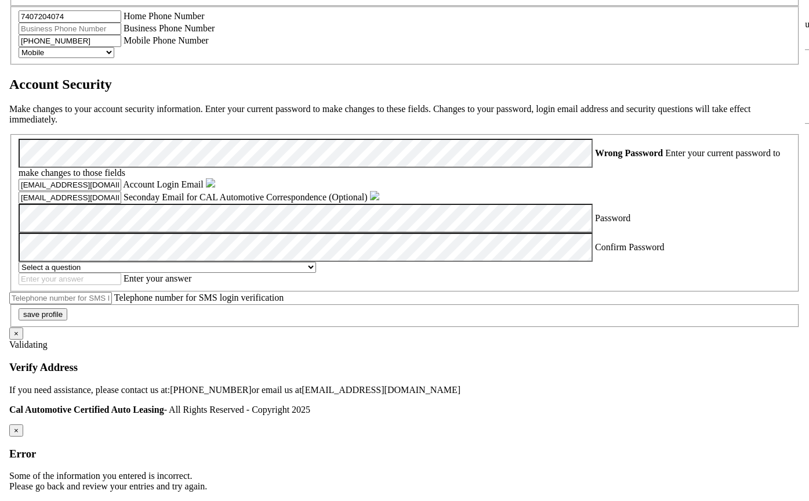
scroll to position [604, 0]
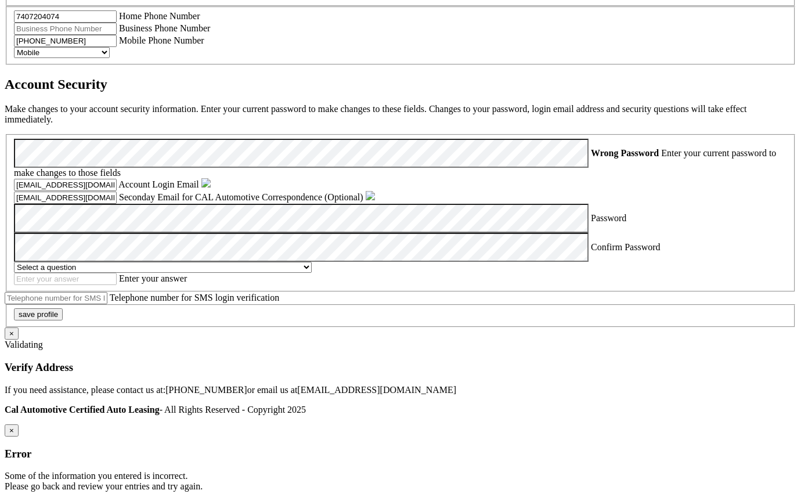
click at [63, 320] on button "save profile" at bounding box center [38, 314] width 49 height 12
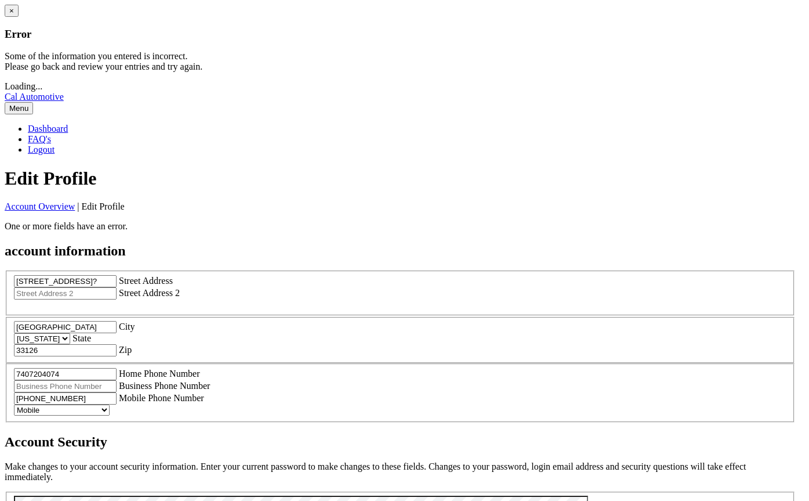
click at [19, 17] on button "×" at bounding box center [12, 11] width 14 height 12
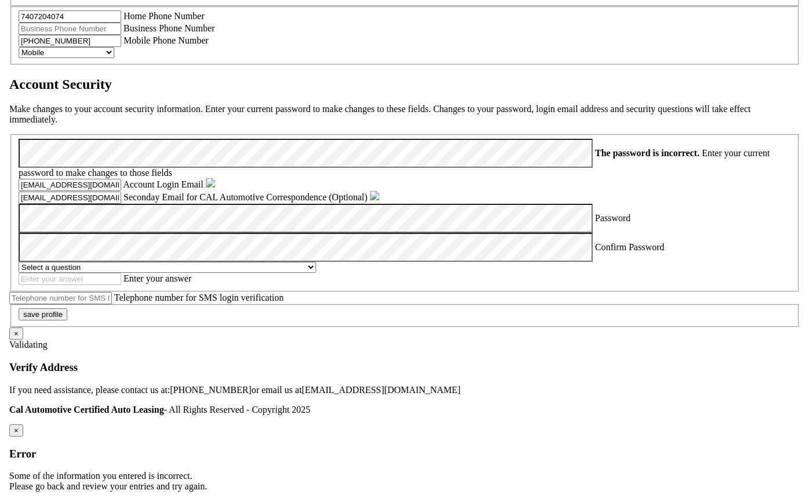
scroll to position [604, 0]
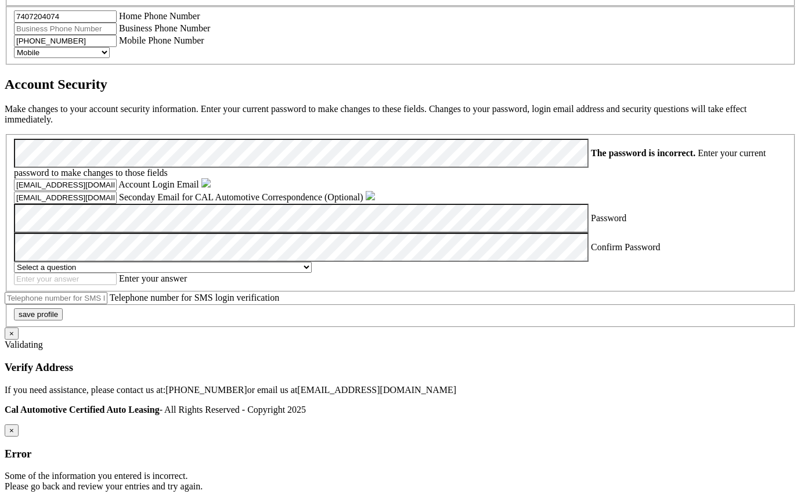
click at [63, 320] on button "save profile" at bounding box center [38, 314] width 49 height 12
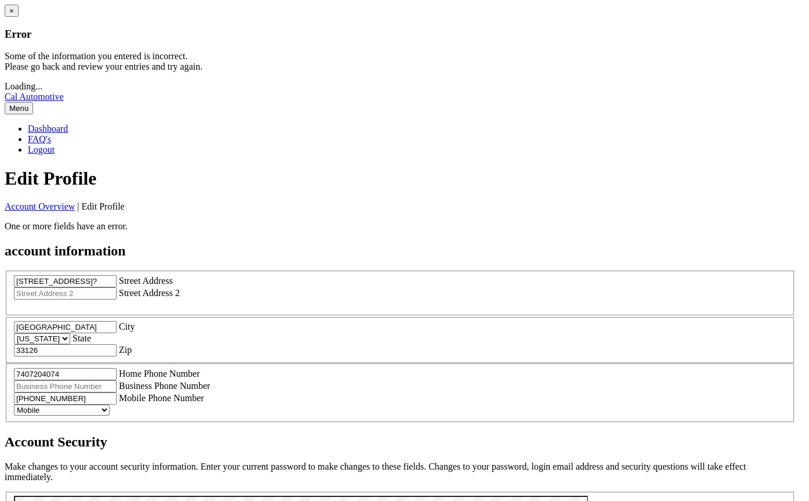
click at [19, 17] on button "×" at bounding box center [12, 11] width 14 height 12
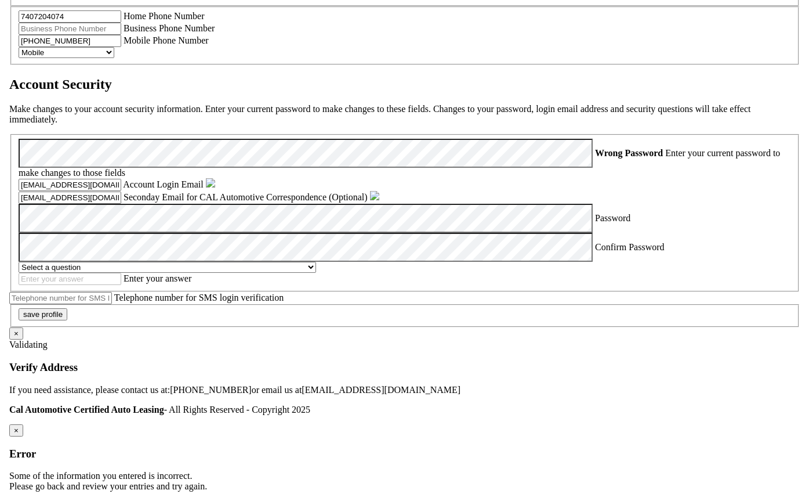
scroll to position [604, 0]
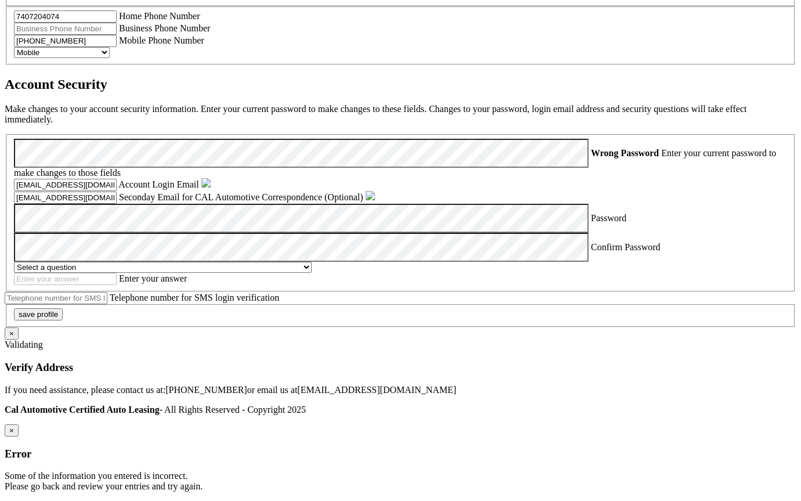
click at [63, 320] on button "save profile" at bounding box center [38, 314] width 49 height 12
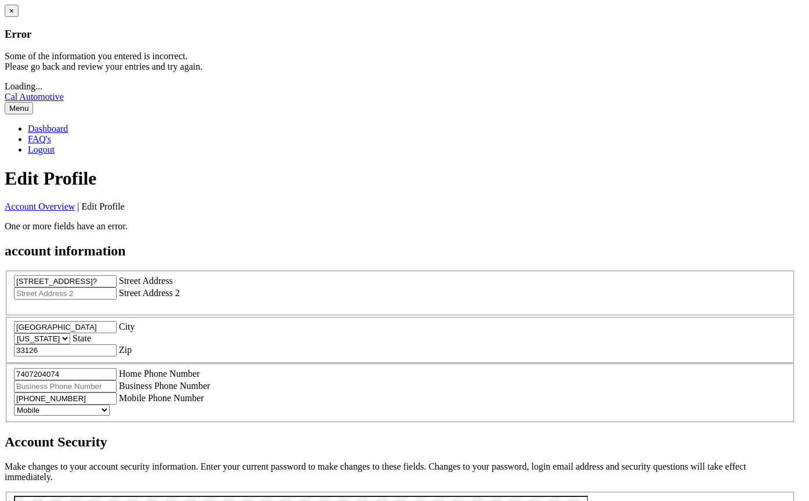
click at [19, 17] on button "×" at bounding box center [12, 11] width 14 height 12
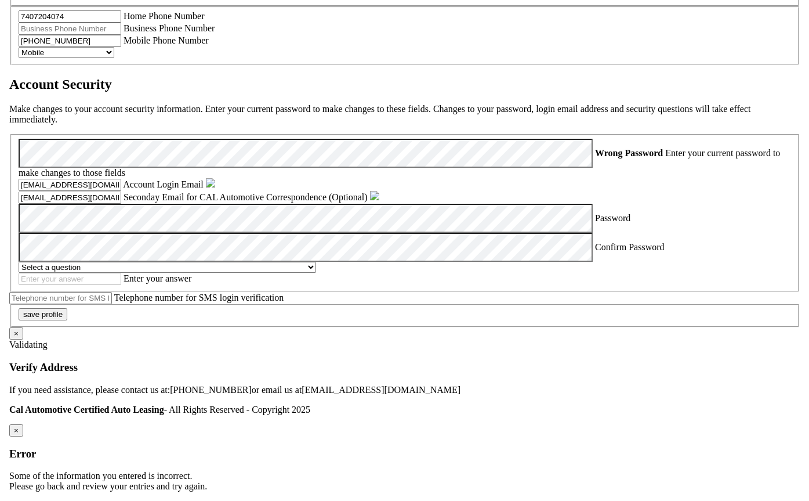
scroll to position [604, 0]
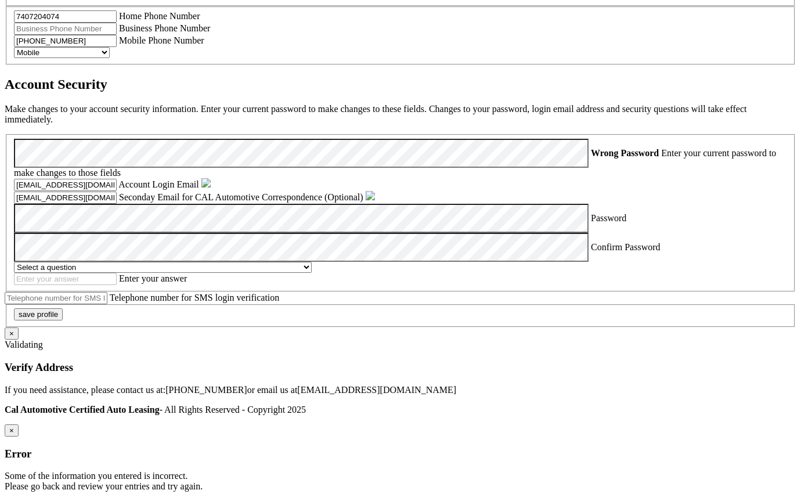
click at [63, 320] on button "save profile" at bounding box center [38, 314] width 49 height 12
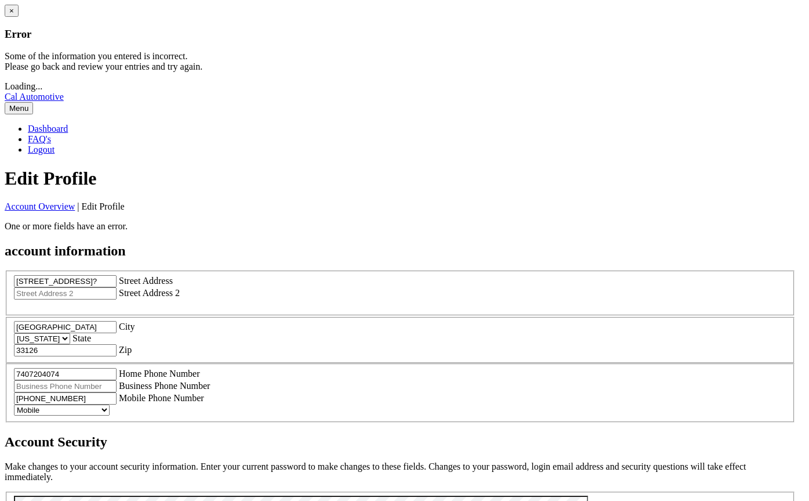
click at [19, 17] on button "×" at bounding box center [12, 11] width 14 height 12
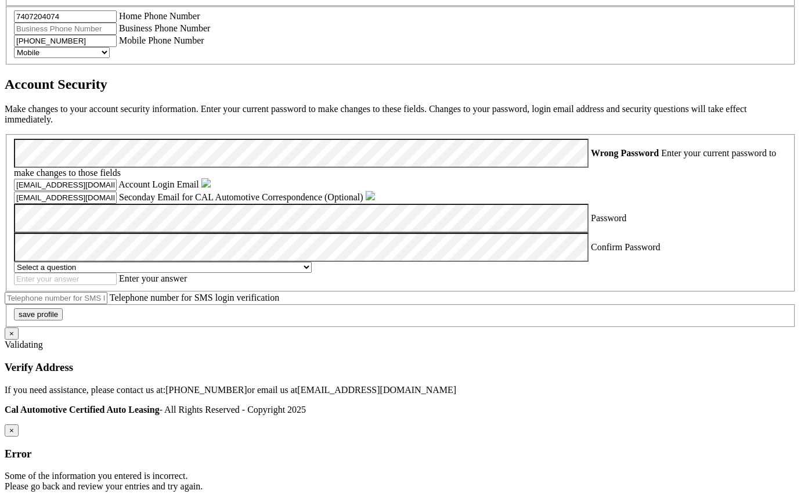
scroll to position [604, 0]
click at [63, 320] on button "save profile" at bounding box center [38, 314] width 49 height 12
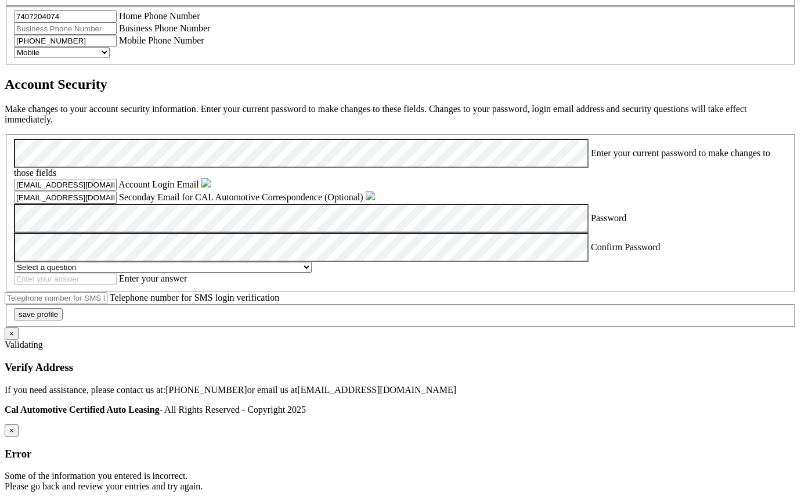
scroll to position [226, 0]
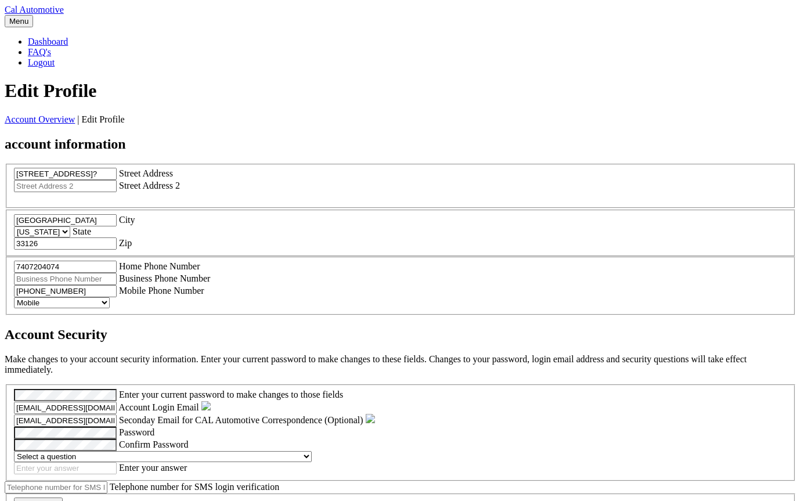
scroll to position [87, 0]
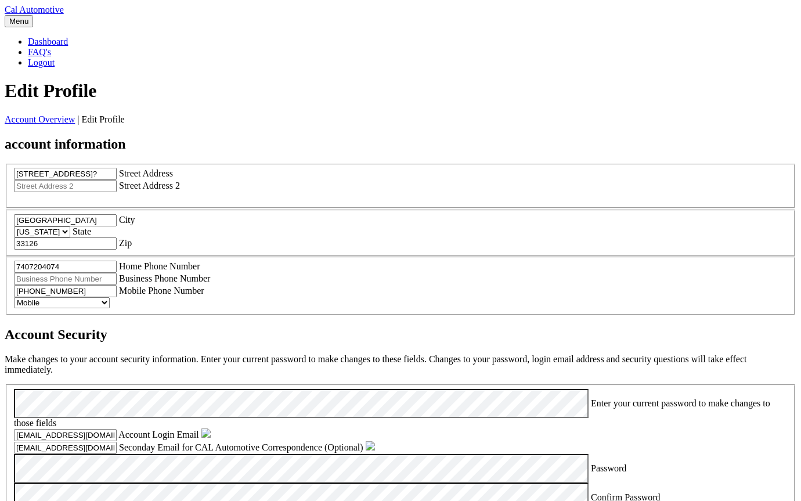
scroll to position [87, 0]
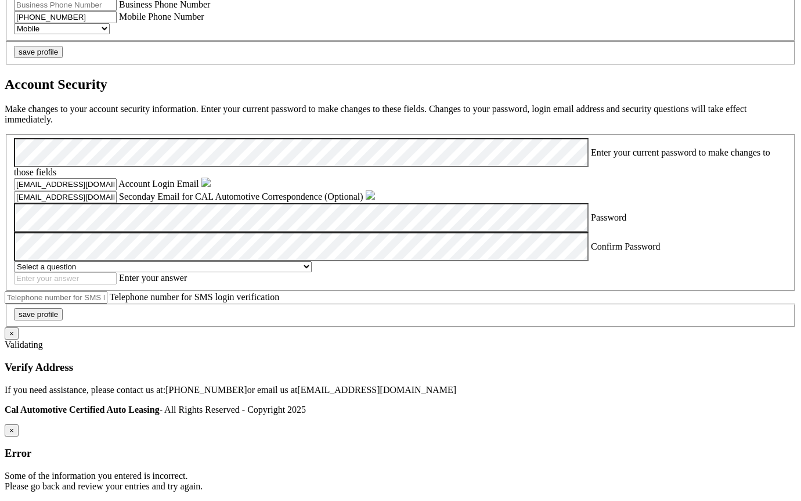
scroll to position [486, 0]
click at [735, 295] on section "Account Overview | Edit Profile account information 7960 NW 10TH ST APT 2? Stre…" at bounding box center [400, 106] width 791 height 533
click at [696, 374] on section "Account Overview | Edit Profile account information 7960 NW 10TH ST APT 2? Stre…" at bounding box center [400, 106] width 791 height 533
click at [309, 183] on fieldset "Enter your current password to make changes to those fields [EMAIL_ADDRESS][DOM…" at bounding box center [400, 213] width 789 height 158
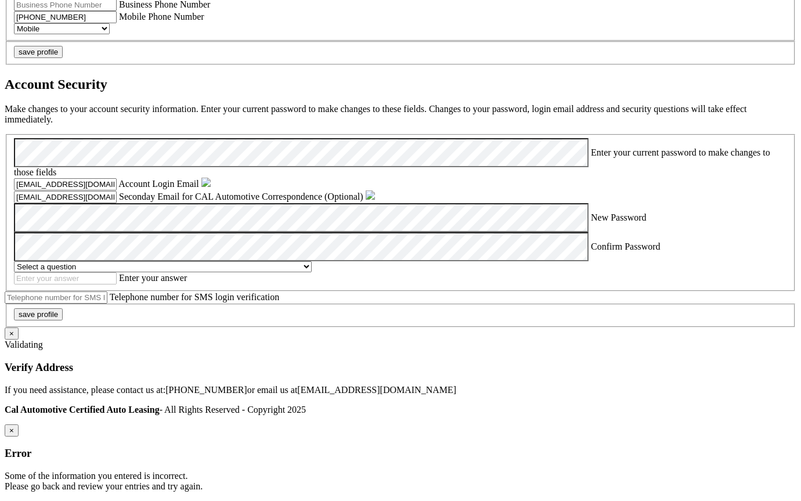
scroll to position [486, 0]
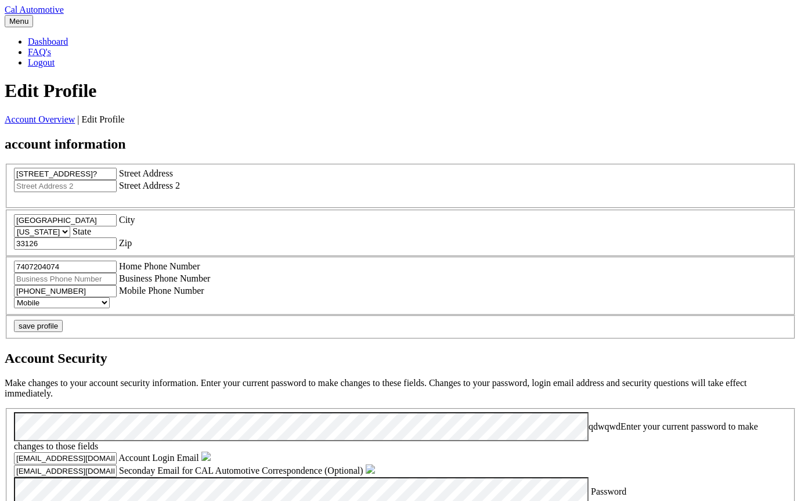
scroll to position [476, 0]
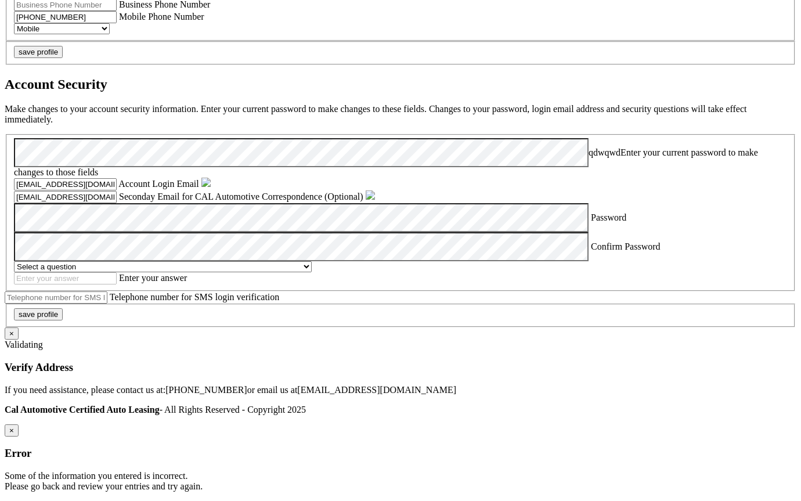
click at [386, 113] on p "Make changes to your account security information. Enter your current password …" at bounding box center [400, 114] width 791 height 21
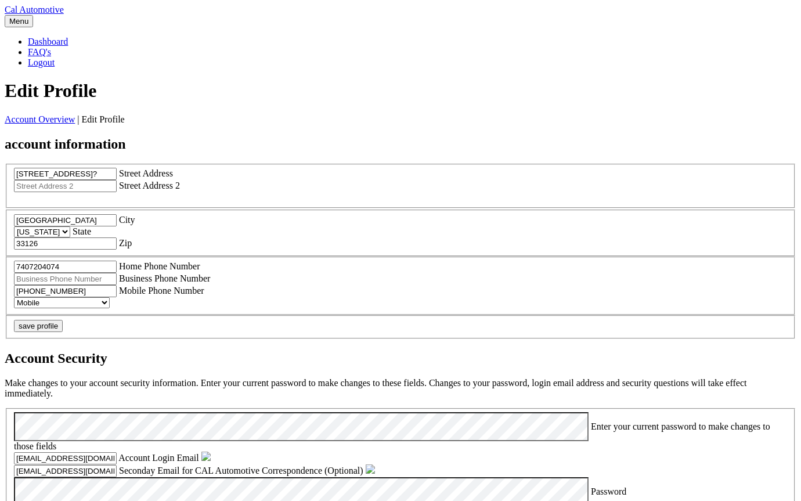
scroll to position [476, 0]
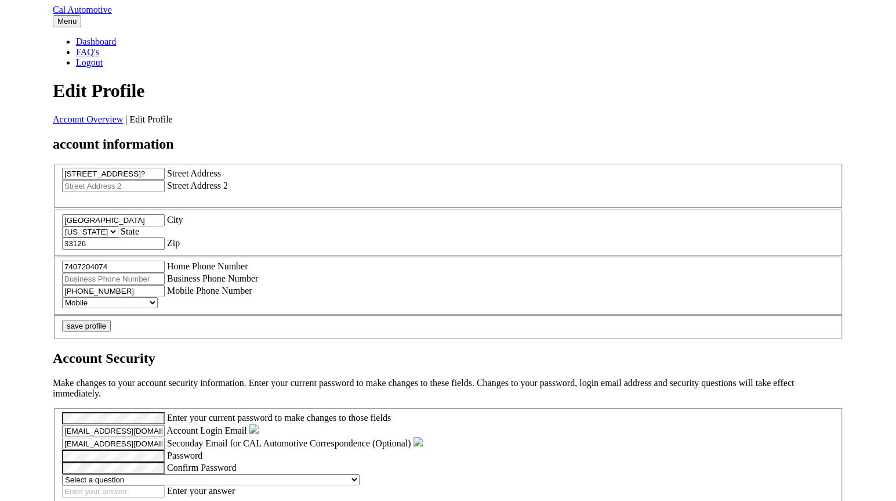
scroll to position [476, 0]
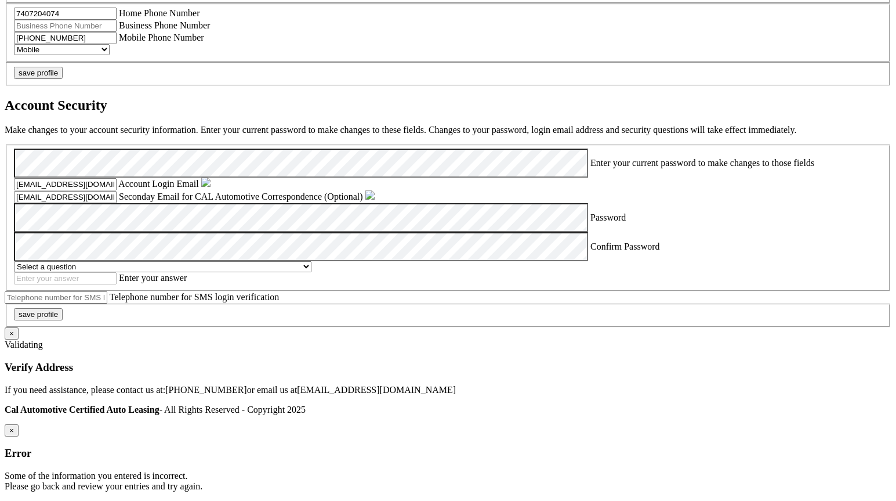
click at [800, 329] on html "Cal Automotive Menu Dashboard FAQ's Logout |" at bounding box center [448, 124] width 896 height 754
